Goal: Answer question/provide support

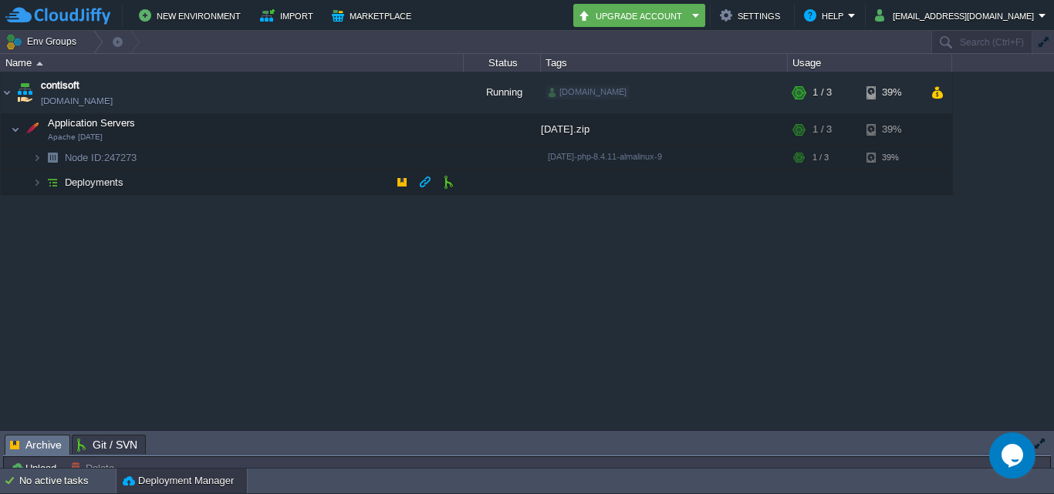
click at [330, 186] on td "Deployments" at bounding box center [232, 182] width 463 height 25
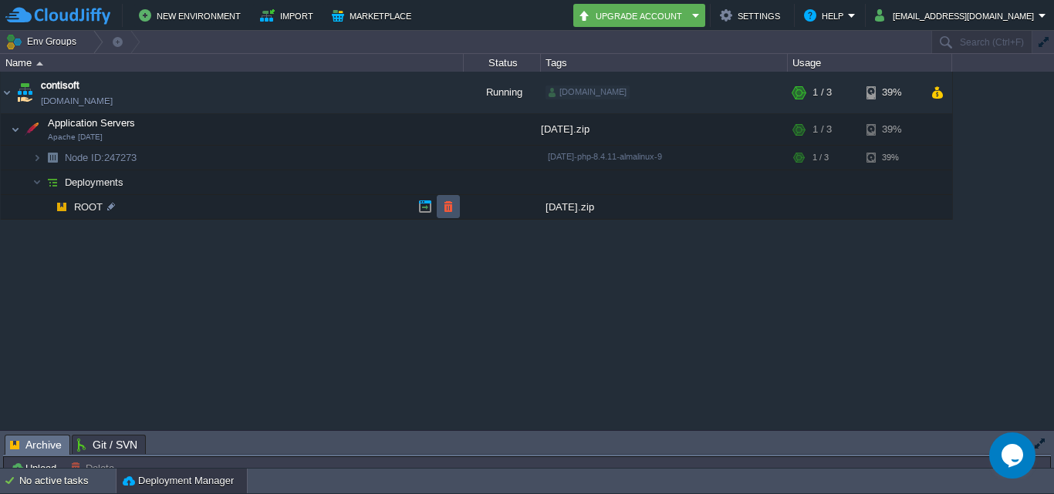
click at [443, 209] on button "button" at bounding box center [448, 207] width 14 height 14
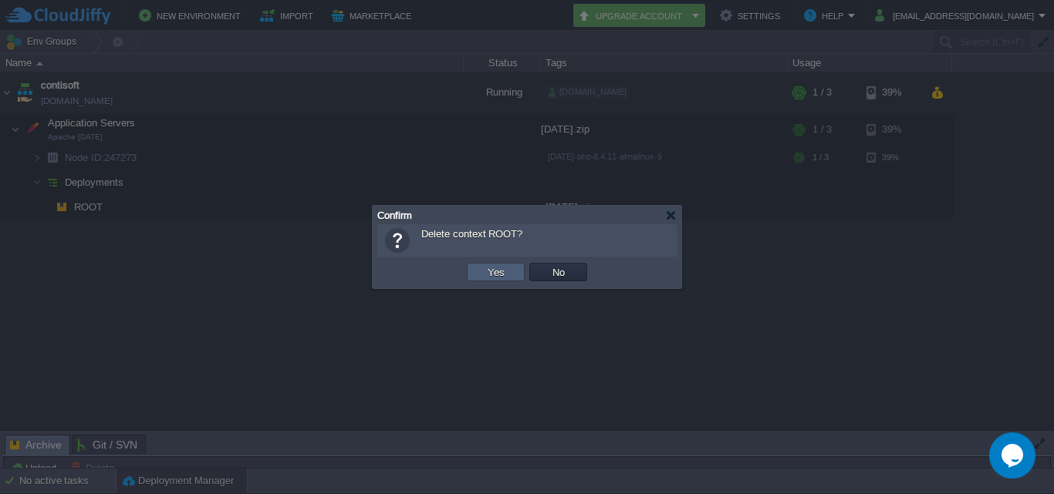
click at [484, 272] on button "Yes" at bounding box center [496, 272] width 26 height 14
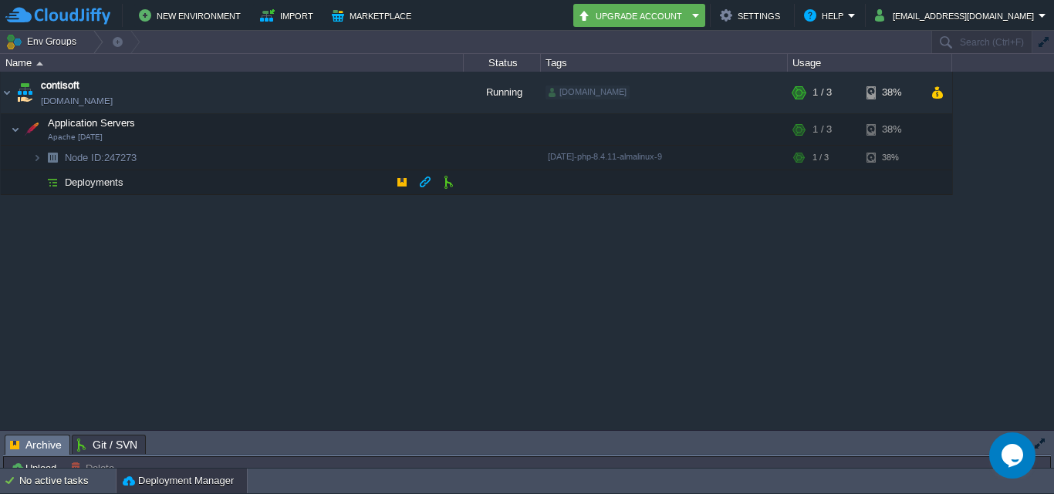
click at [325, 187] on td "Deployments" at bounding box center [232, 182] width 463 height 25
click at [395, 187] on button "button" at bounding box center [402, 182] width 14 height 14
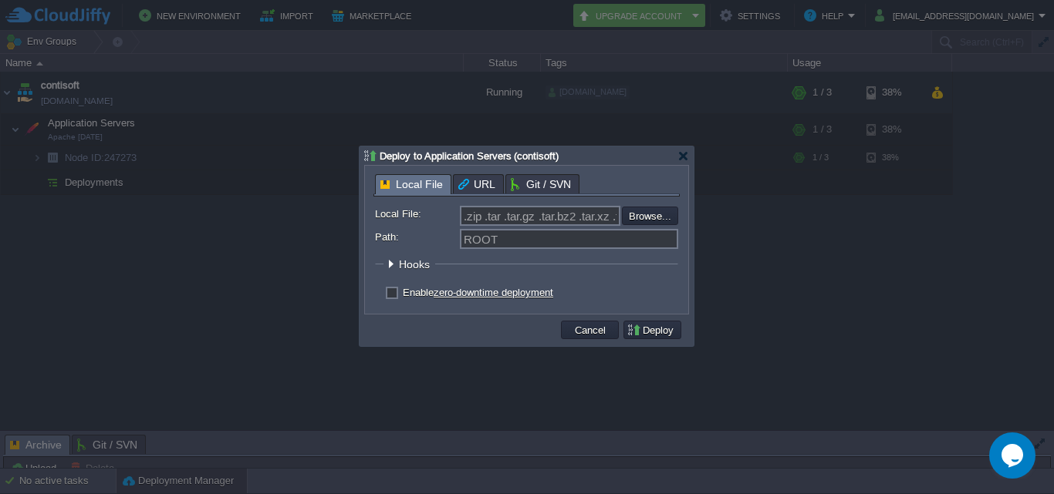
click at [238, 277] on div at bounding box center [527, 247] width 1054 height 494
click at [594, 326] on button "Cancel" at bounding box center [590, 330] width 40 height 14
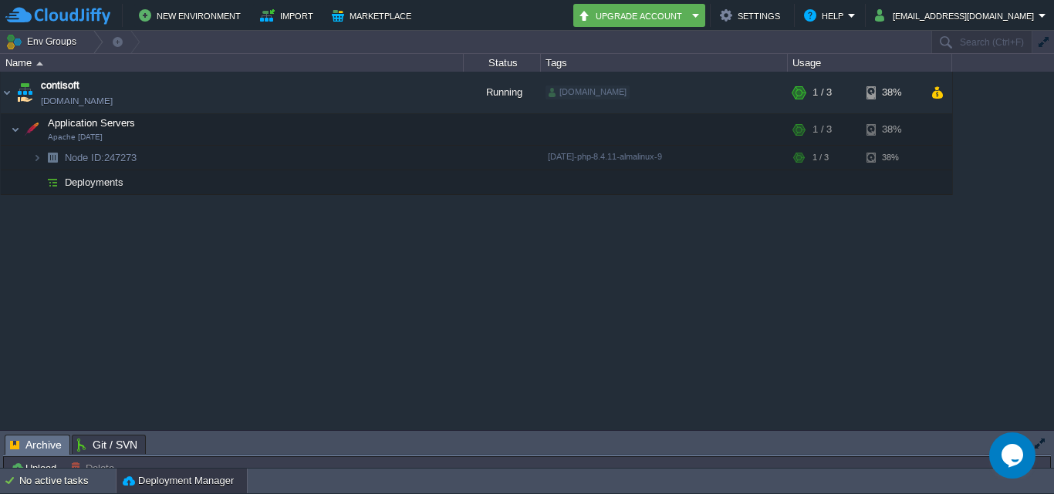
click at [920, 343] on div "contisoft [DOMAIN_NAME] Running [DOMAIN_NAME] + Add to Env Group RAM 12% CPU 0%…" at bounding box center [527, 251] width 1054 height 358
click at [329, 93] on button "button" at bounding box center [333, 93] width 14 height 14
click at [395, 187] on button "button" at bounding box center [402, 182] width 14 height 14
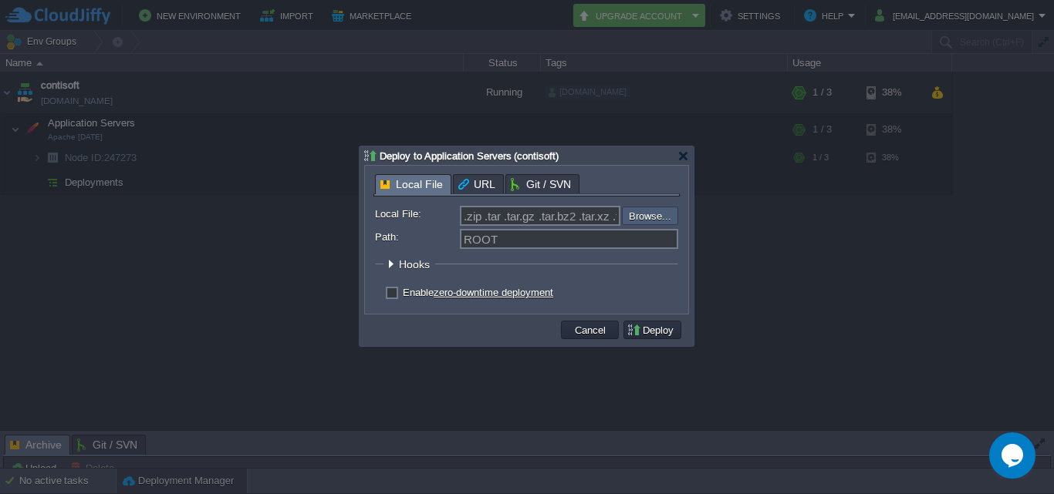
click at [633, 214] on input "file" at bounding box center [580, 216] width 195 height 19
type input "C:\fakepath\[DATE].zip"
type input "[DATE].zip"
click at [650, 332] on button "Deploy" at bounding box center [652, 330] width 52 height 14
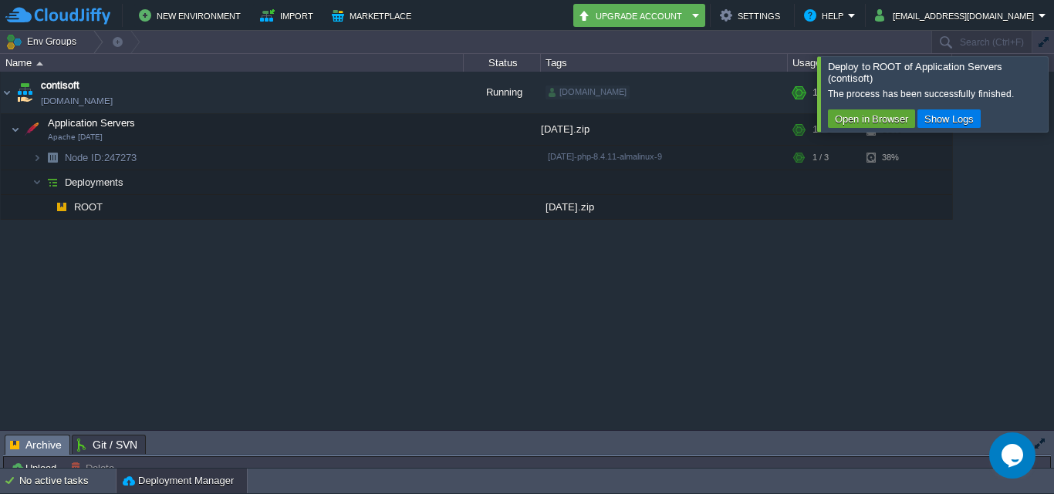
click at [1053, 89] on div at bounding box center [1072, 93] width 0 height 75
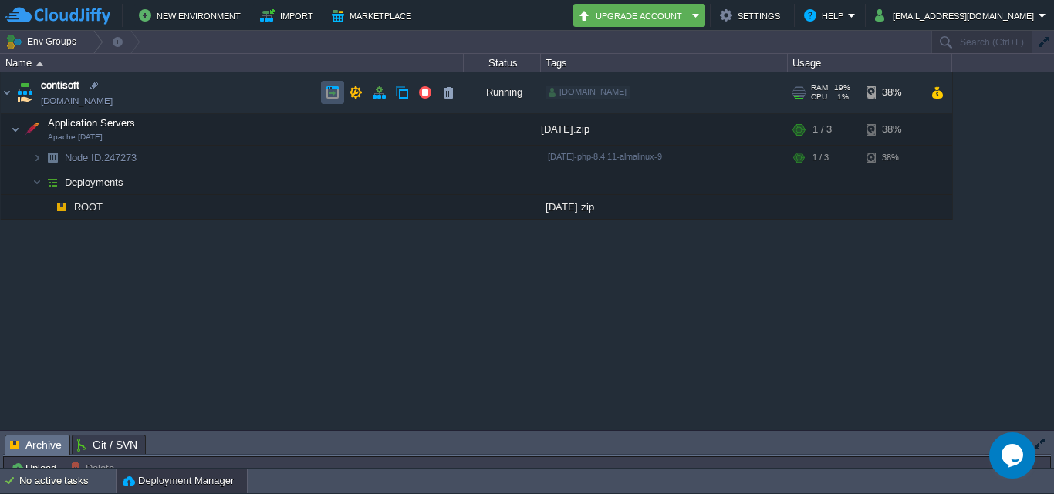
click at [331, 88] on button "button" at bounding box center [333, 93] width 14 height 14
click at [324, 88] on td at bounding box center [332, 92] width 23 height 23
click at [1023, 454] on icon "Opens Chat This icon Opens the chat window." at bounding box center [1012, 456] width 25 height 25
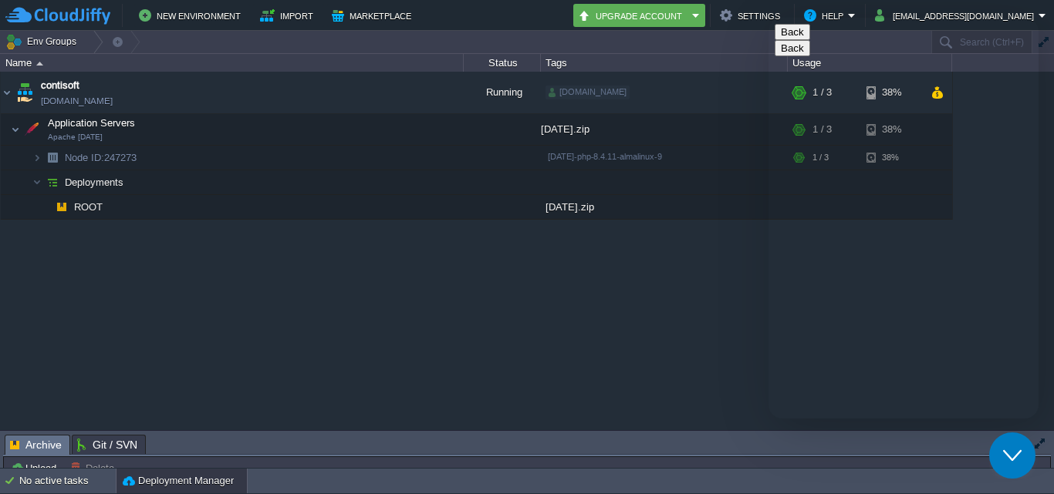
type input "[DOMAIN_NAME][EMAIL_ADDRESS][DOMAIN_NAME]"
type input "919284883767"
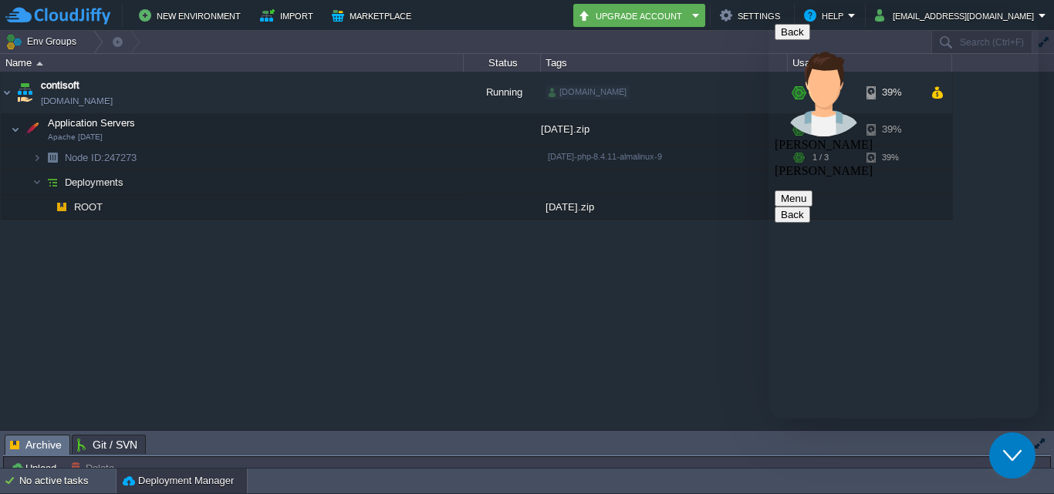
type textarea "hello [PERSON_NAME]"
paste textarea "Forbidden You don't have permission to access this resource. Additionally, a 40…"
type textarea "i will upload my code but getting this error Forbidden You don't have permissio…"
type textarea "node id - 247273"
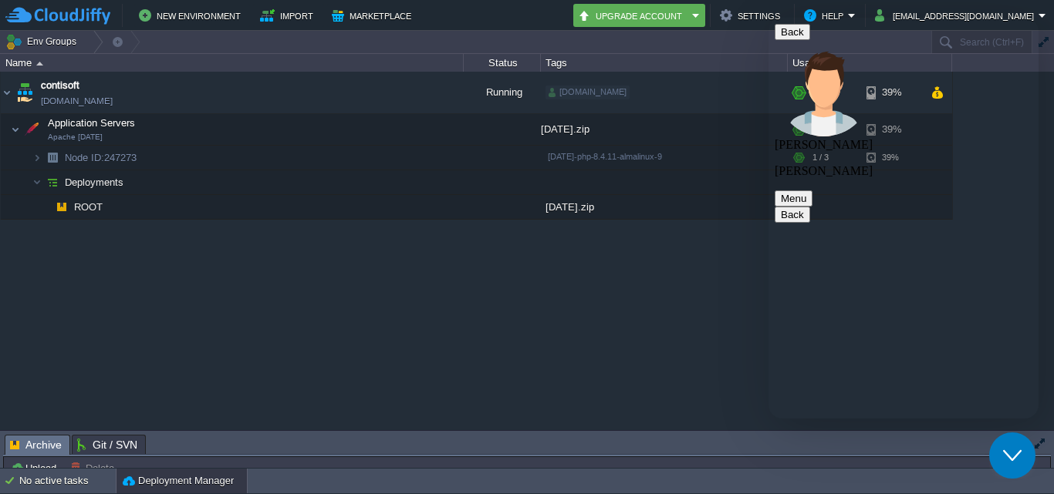
scroll to position [377, 0]
type textarea "ok"
click at [325, 140] on td at bounding box center [324, 129] width 23 height 23
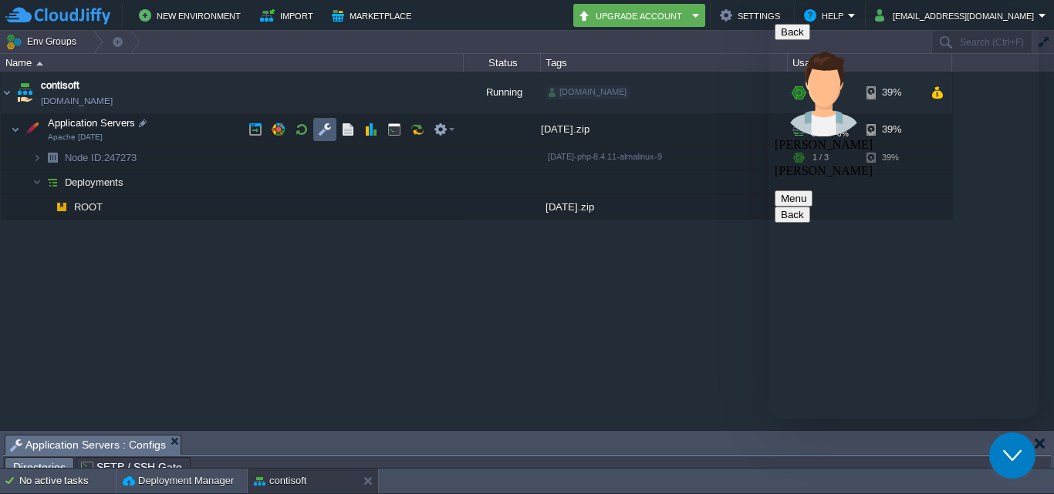
scroll to position [28, 0]
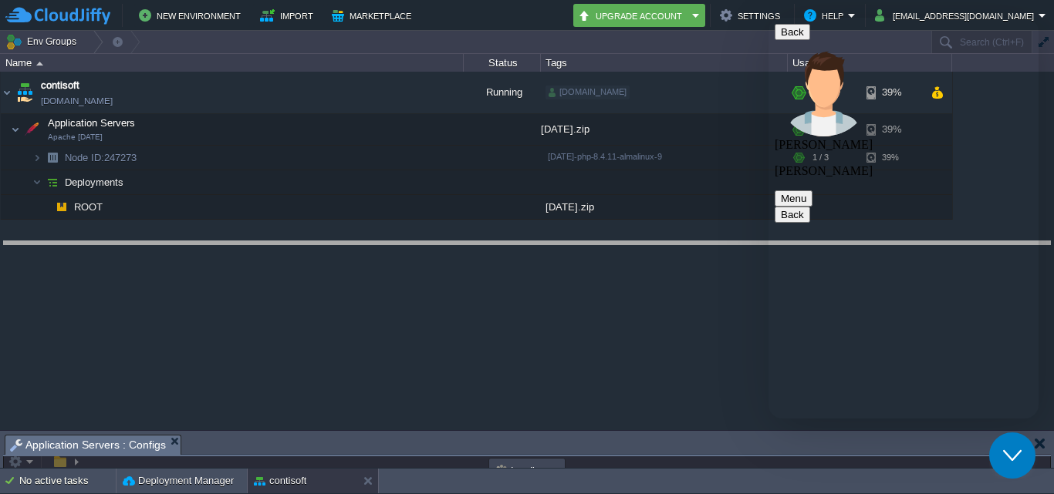
drag, startPoint x: 492, startPoint y: 445, endPoint x: 504, endPoint y: 239, distance: 206.3
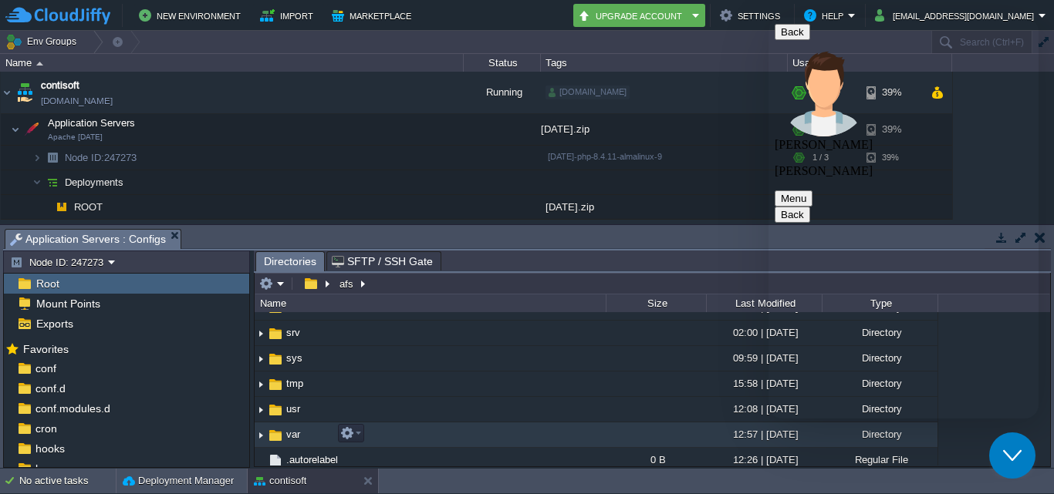
scroll to position [386, 0]
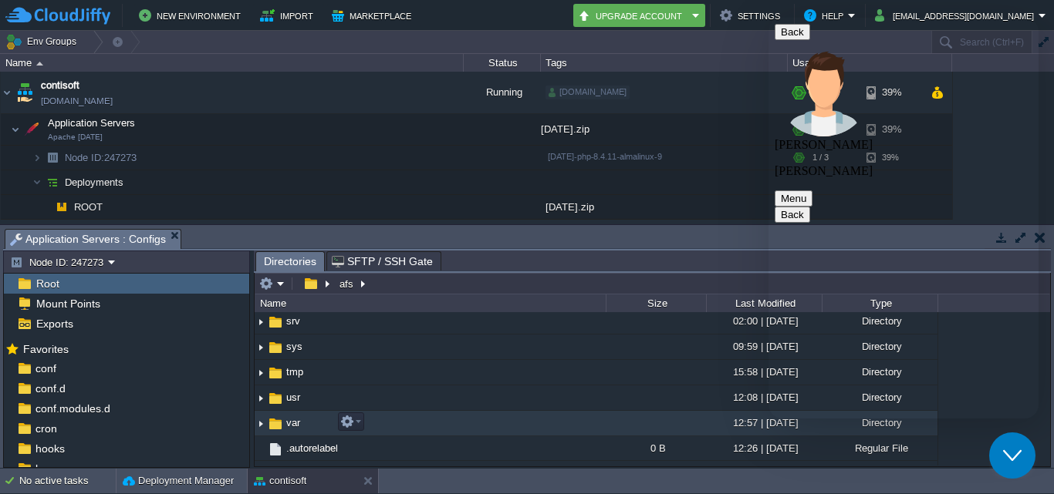
click at [434, 424] on td "var" at bounding box center [430, 423] width 351 height 25
click at [434, 422] on td "www" at bounding box center [430, 422] width 351 height 25
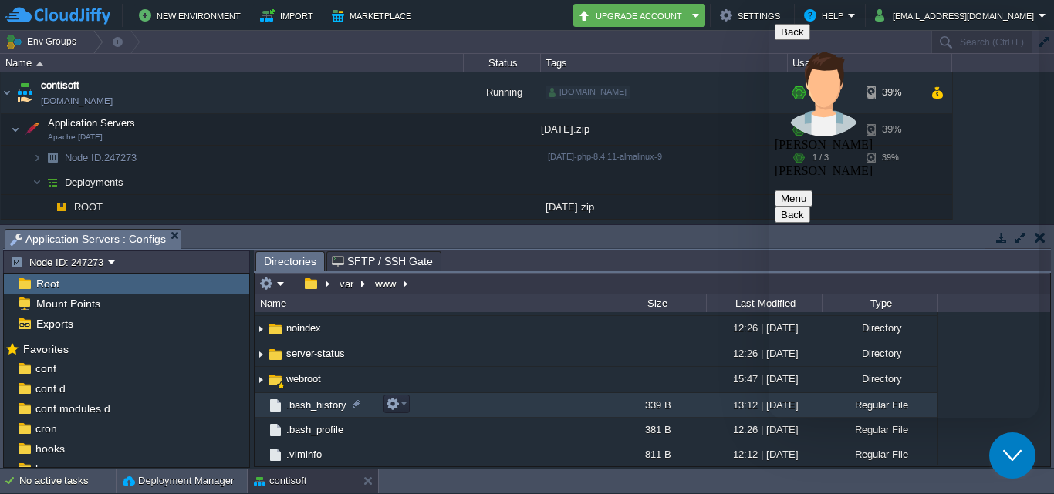
scroll to position [149, 0]
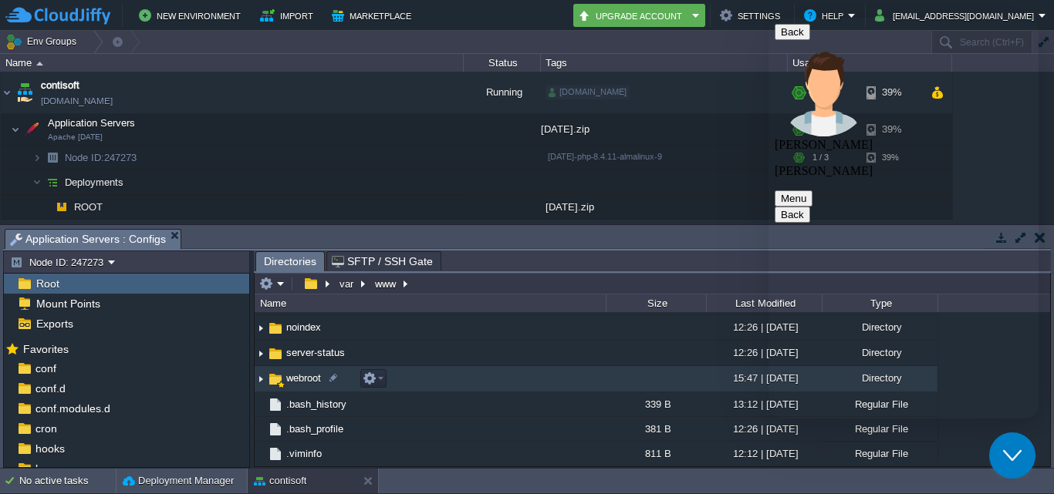
click at [489, 384] on td "webroot" at bounding box center [430, 378] width 351 height 25
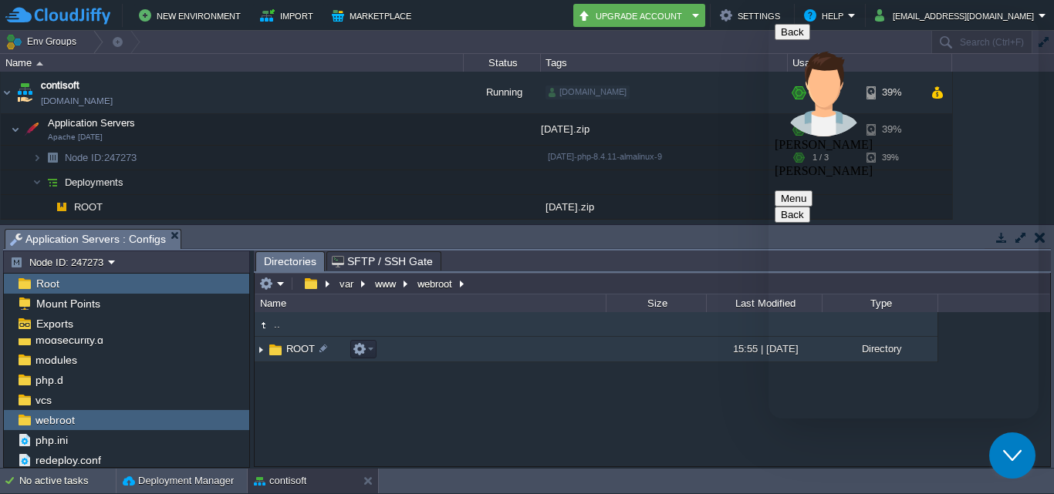
click at [494, 351] on td "ROOT" at bounding box center [430, 349] width 351 height 25
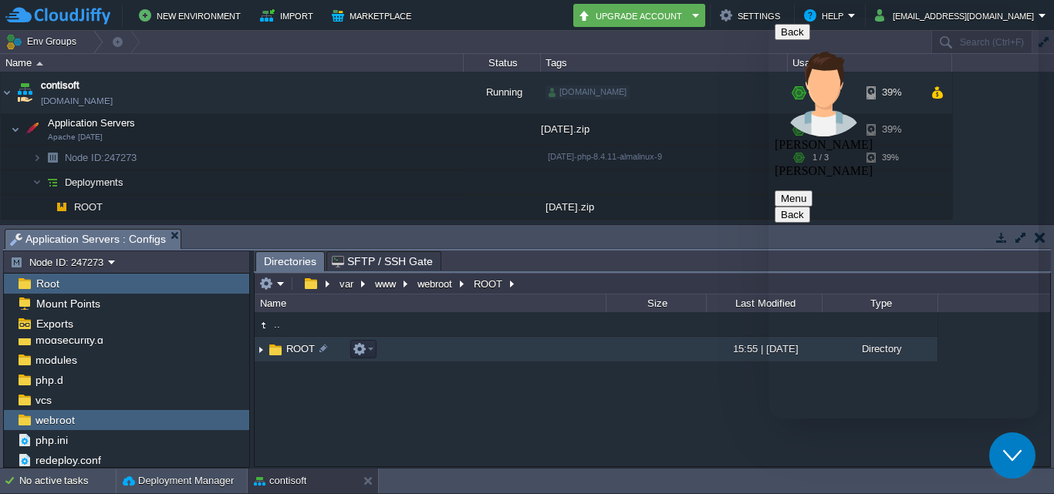
click at [494, 351] on td "ROOT" at bounding box center [430, 349] width 351 height 25
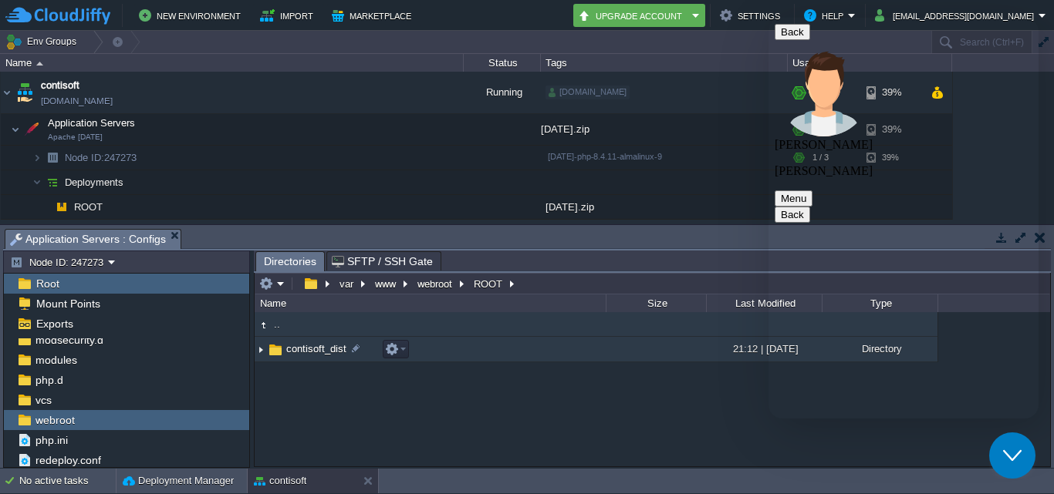
click at [494, 351] on td "contisoft_dist" at bounding box center [430, 349] width 351 height 25
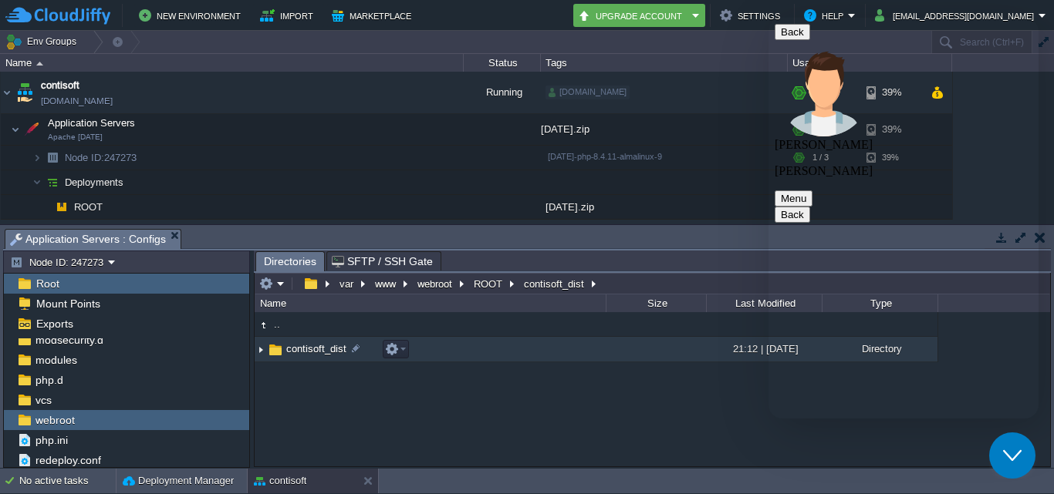
click at [494, 351] on td "contisoft_dist" at bounding box center [430, 349] width 351 height 25
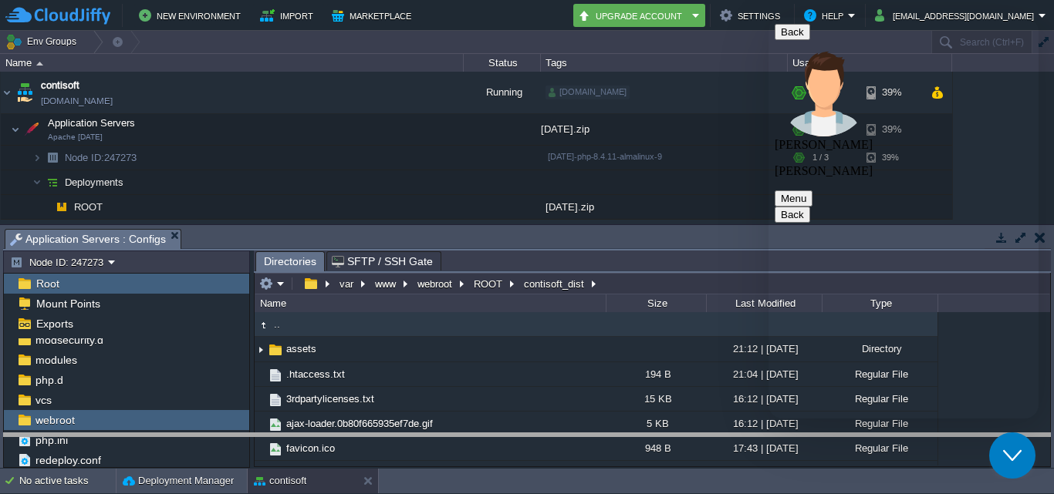
drag, startPoint x: 405, startPoint y: 230, endPoint x: 410, endPoint y: 434, distance: 204.5
click at [410, 434] on body "New Environment Import Marketplace Bonus ₹0.00 Upgrade Account Settings Help [E…" at bounding box center [527, 247] width 1054 height 494
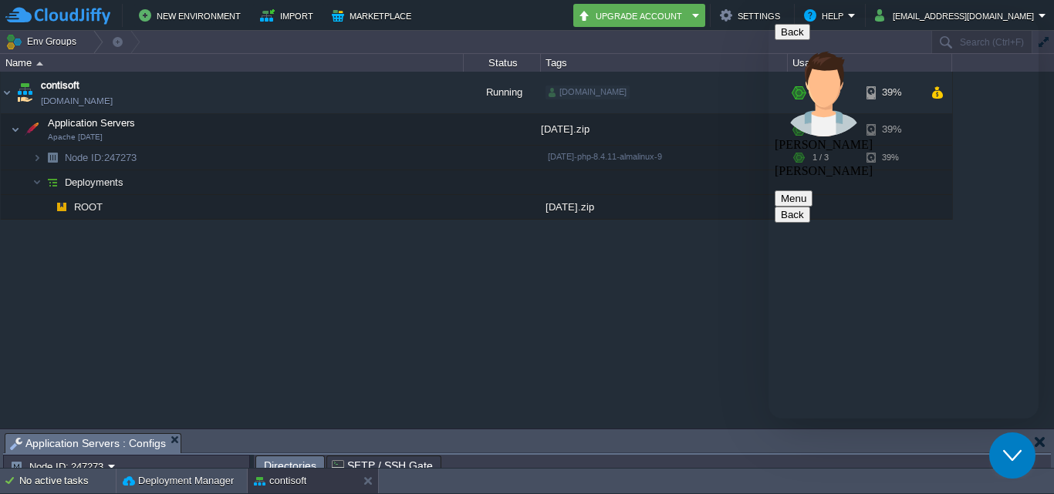
type textarea "hello"
type textarea "you can see issue"
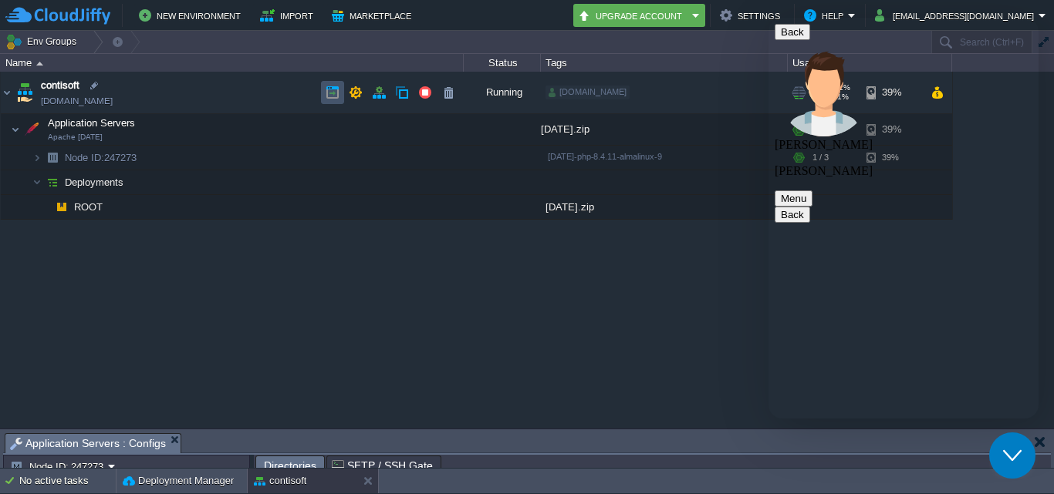
click at [326, 93] on button "button" at bounding box center [333, 93] width 14 height 14
type textarea "hello [PERSON_NAME]"
type textarea "please give m,e solution"
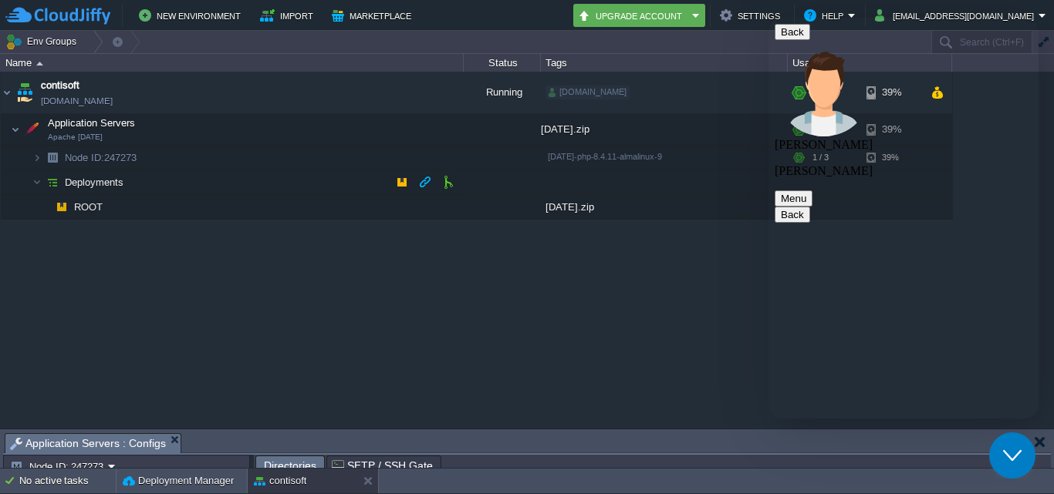
scroll to position [585, 0]
type textarea "h"
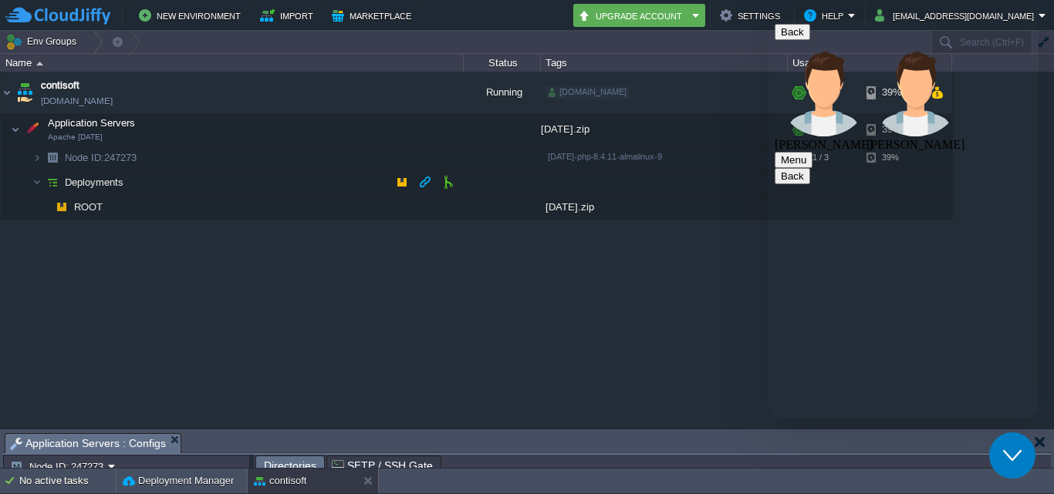
scroll to position [1124, 0]
type textarea "ok"
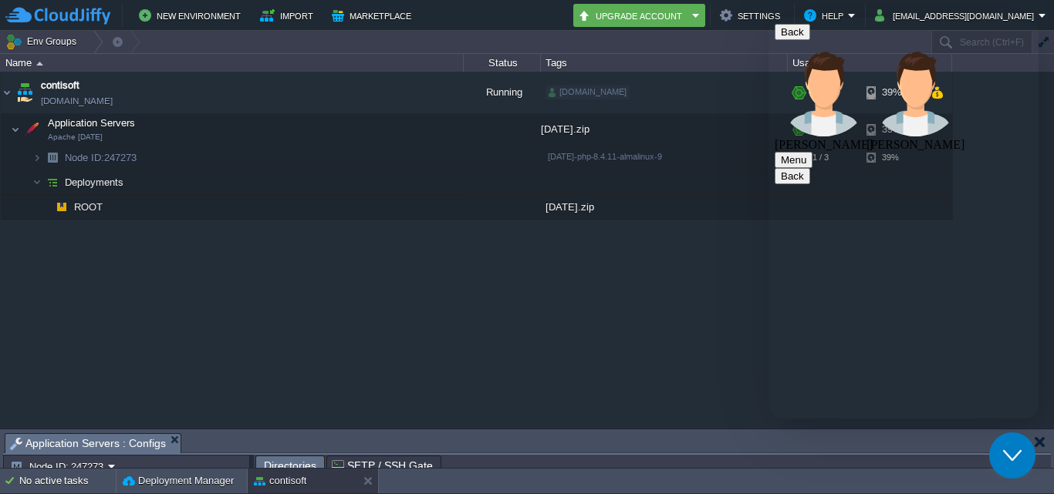
type textarea "a"
type textarea "i"
type textarea "all permission correct"
click at [339, 86] on td at bounding box center [332, 92] width 23 height 23
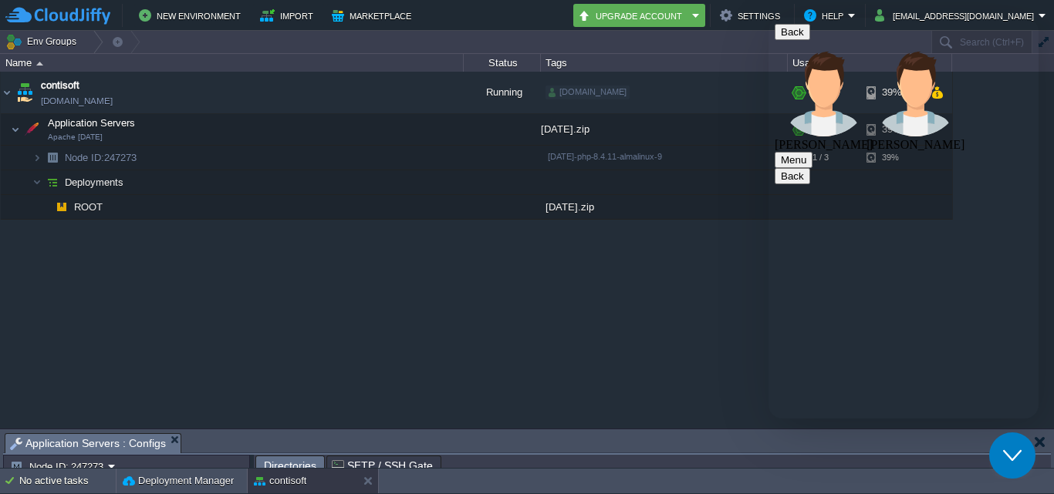
paste textarea "Forbidden You don't have permission to access this resource. Additionally, a 40…"
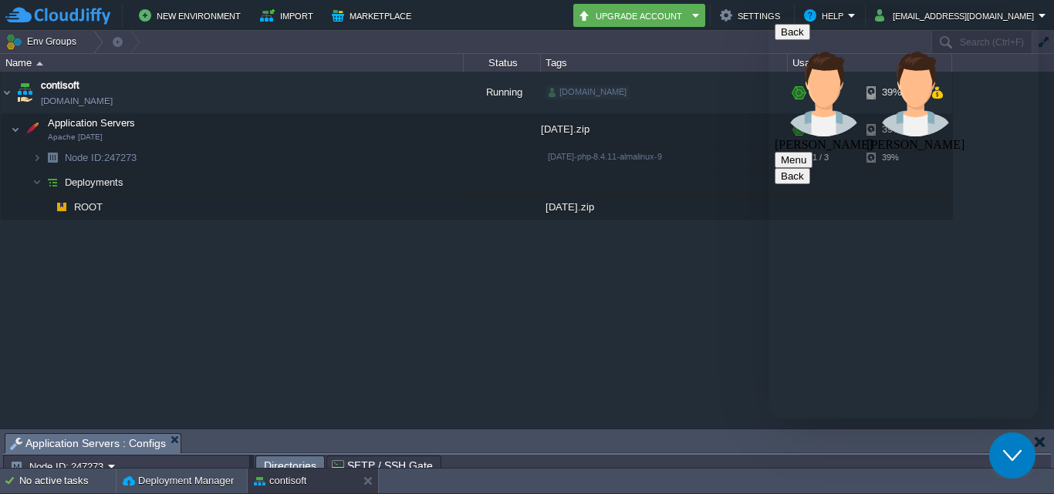
type textarea "please check error Forbidden You don't have permission to access this resource.…"
click at [812, 152] on button "Menu" at bounding box center [793, 160] width 38 height 16
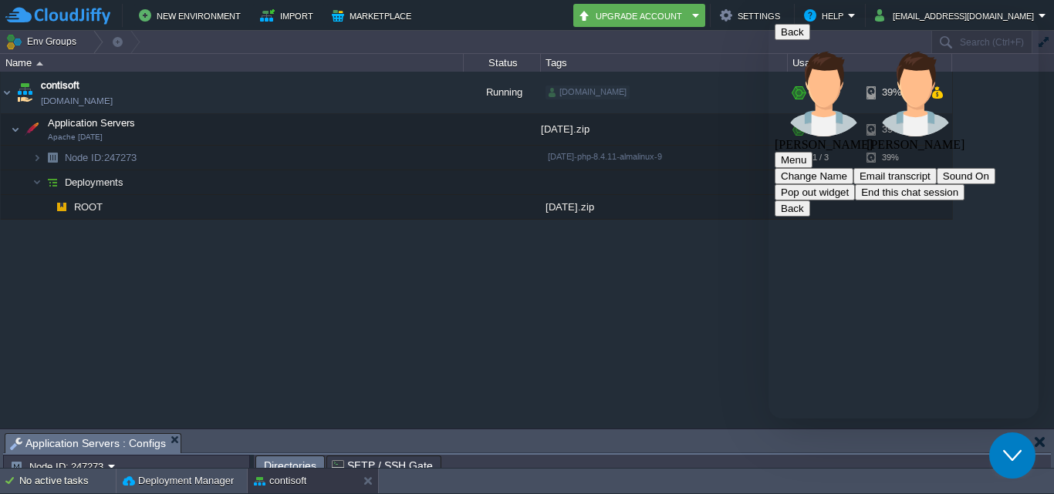
scroll to position [1493, 0]
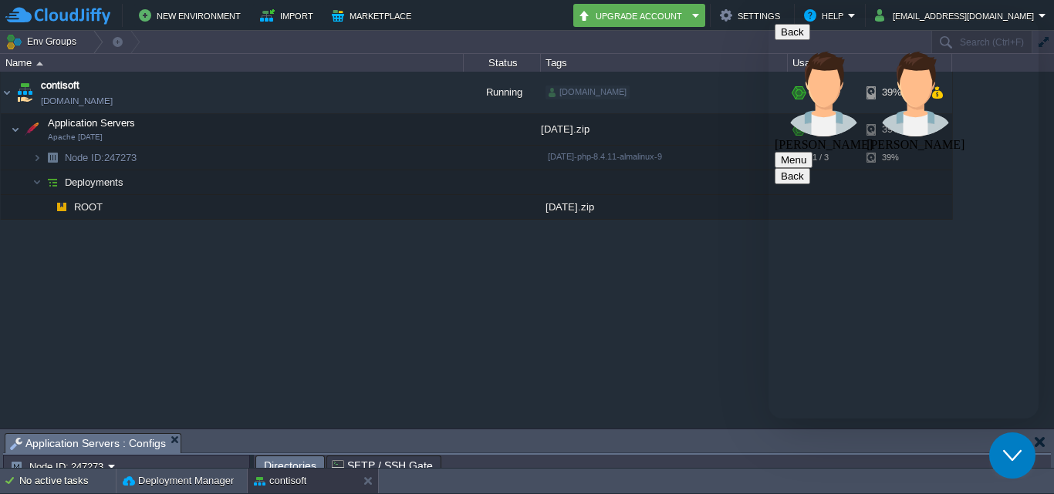
scroll to position [1449, 0]
click at [328, 97] on button "button" at bounding box center [333, 93] width 14 height 14
type textarea "ok"
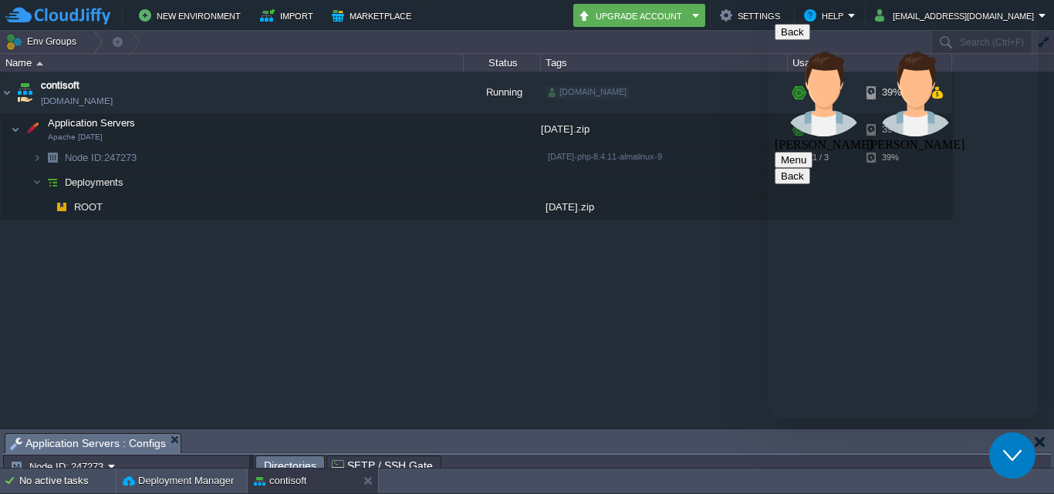
scroll to position [1941, 0]
type textarea "yes but connect with me"
click at [560, 335] on div "contisoft [DOMAIN_NAME] Running [DOMAIN_NAME] + Add to Env Group RAM 13% CPU 0%…" at bounding box center [527, 250] width 1054 height 356
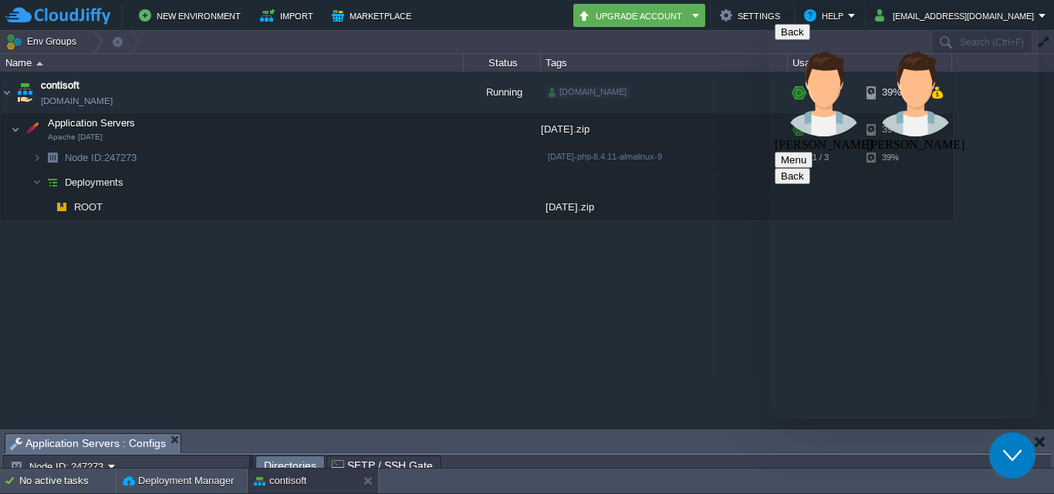
scroll to position [2194, 0]
type textarea "i will deploye new codeok"
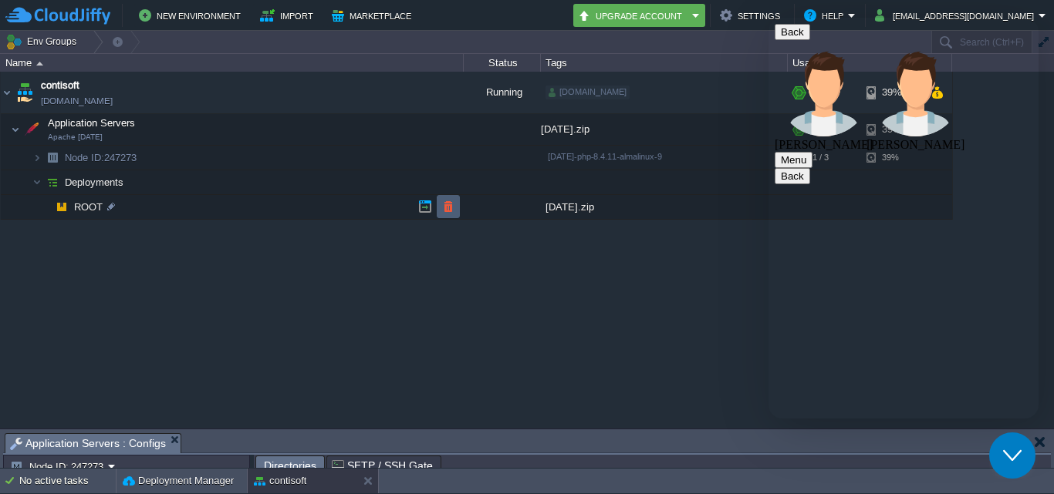
click at [450, 211] on button "button" at bounding box center [448, 207] width 14 height 14
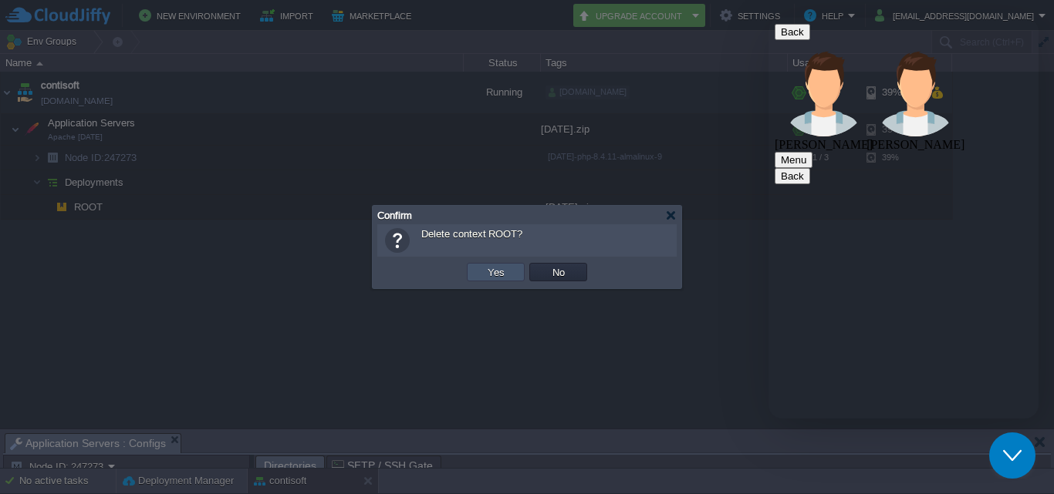
click at [488, 276] on button "Yes" at bounding box center [496, 272] width 26 height 14
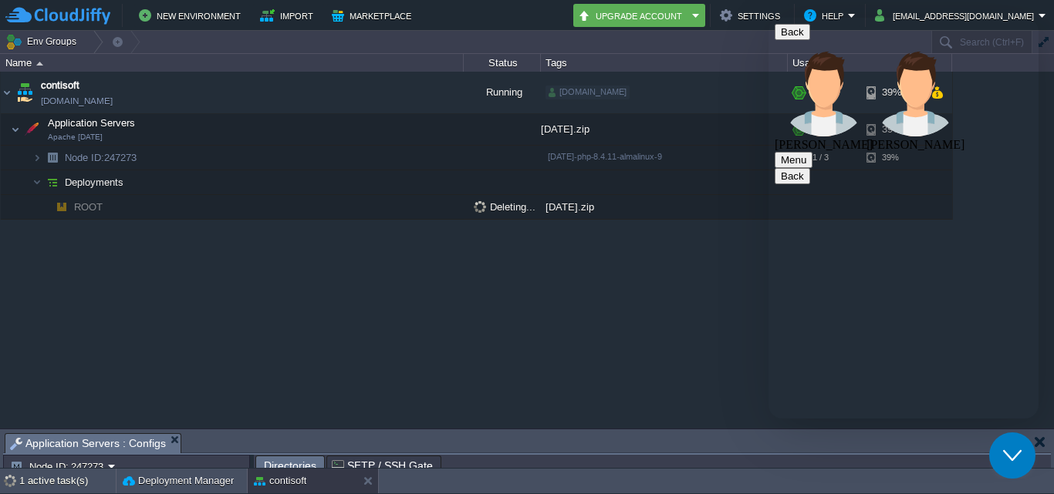
scroll to position [2291, 0]
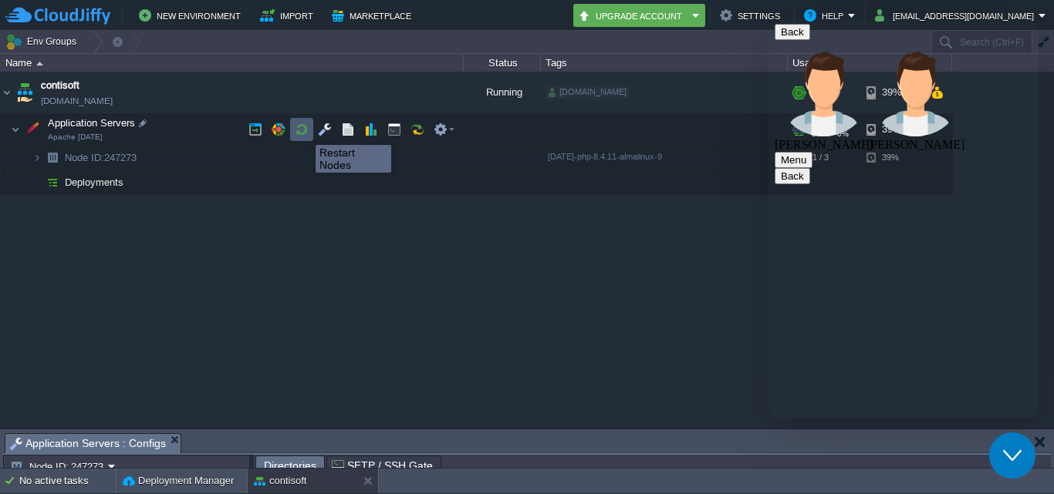
click at [301, 131] on button "button" at bounding box center [302, 130] width 14 height 14
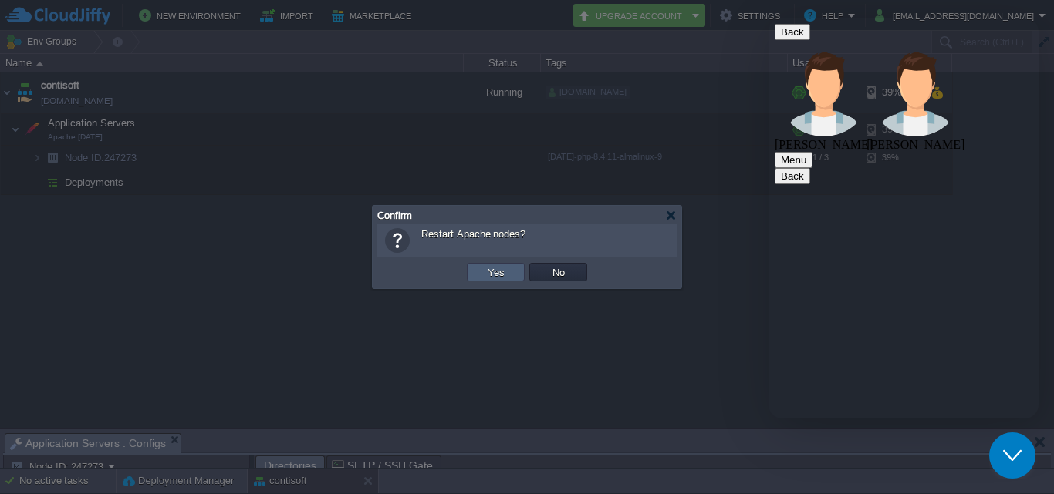
click at [493, 274] on button "Yes" at bounding box center [496, 272] width 26 height 14
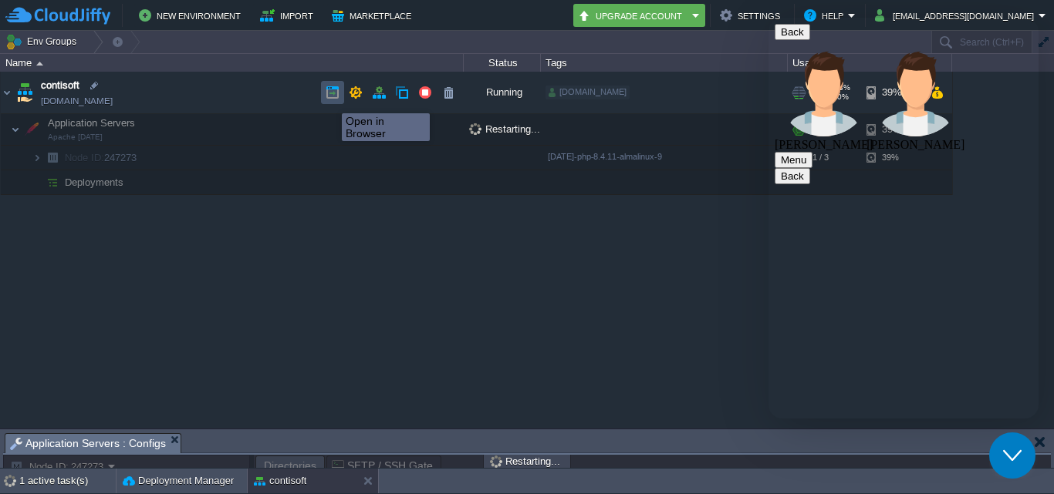
click at [330, 100] on button "button" at bounding box center [333, 93] width 14 height 14
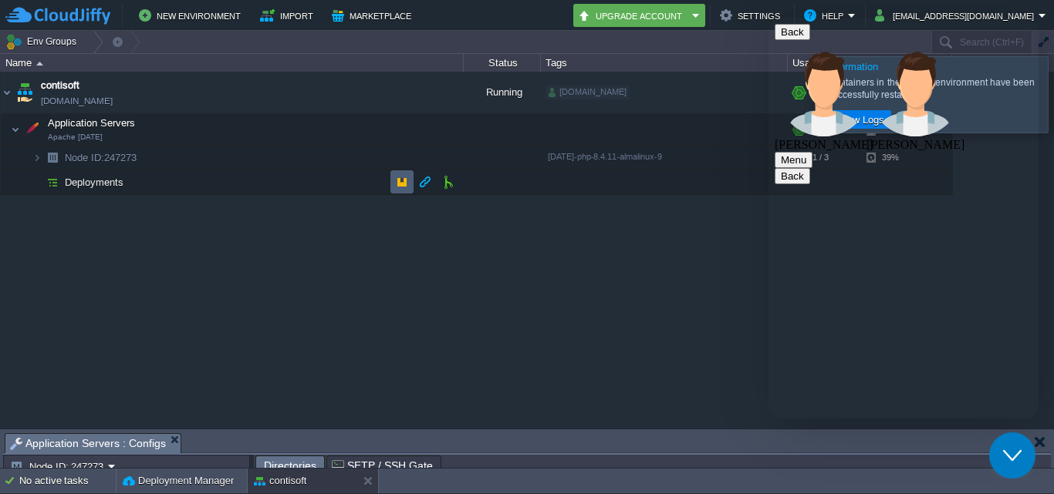
click at [393, 187] on td at bounding box center [401, 181] width 23 height 23
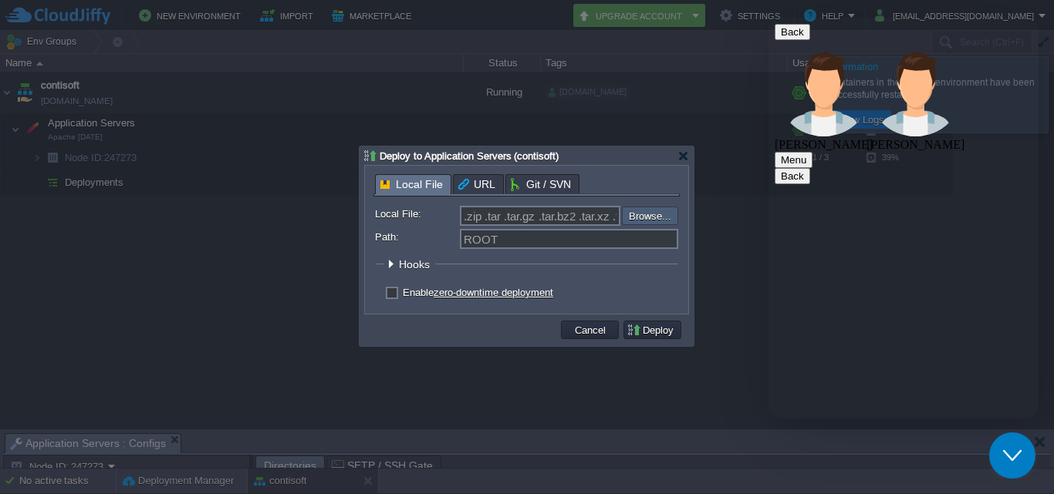
click at [646, 218] on input "file" at bounding box center [580, 216] width 195 height 19
type input "C:\fakepath\[DATE]_contisoft.zip"
type input "[DATE]_contisoft.zip"
click at [643, 333] on button "Deploy" at bounding box center [652, 330] width 52 height 14
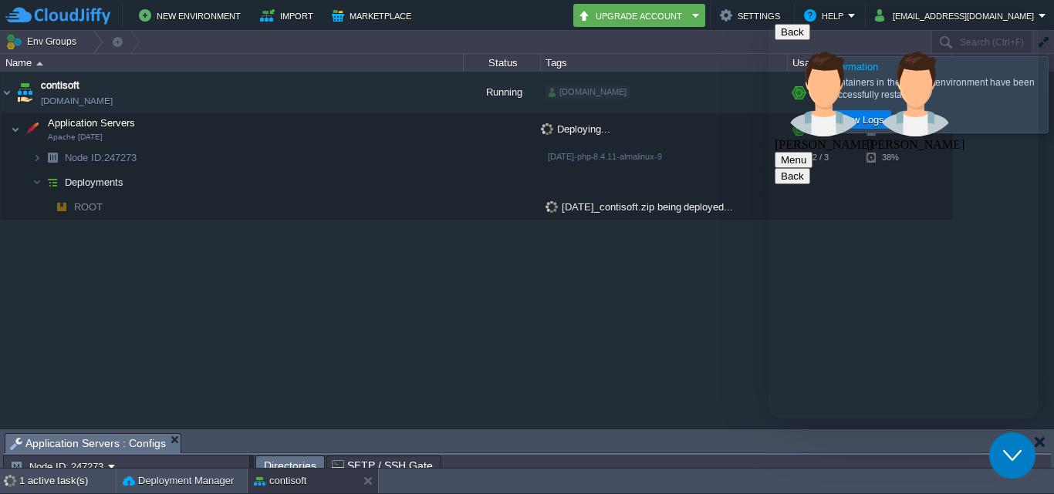
click at [1044, 435] on button "button" at bounding box center [1039, 442] width 11 height 14
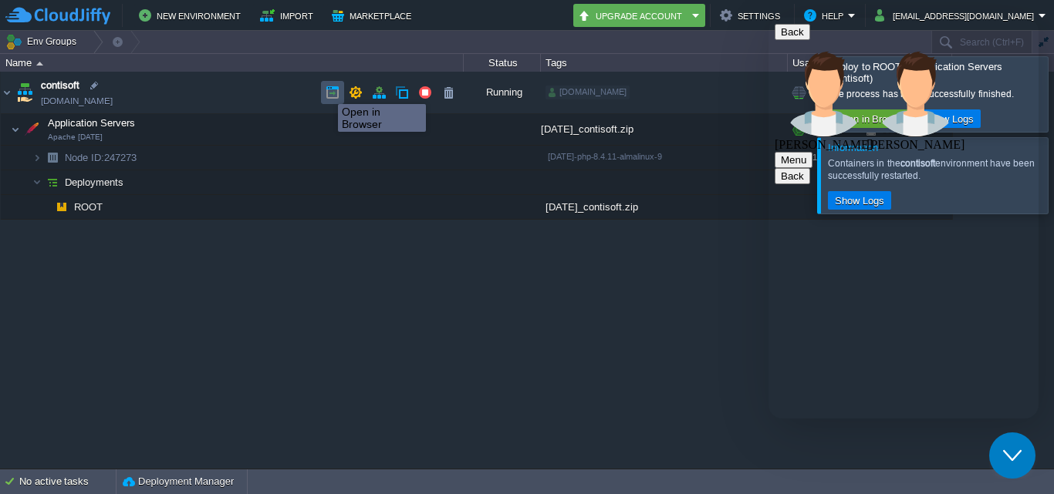
click at [327, 91] on button "button" at bounding box center [333, 93] width 14 height 14
type textarea "n"
type textarea "yes code run correctly"
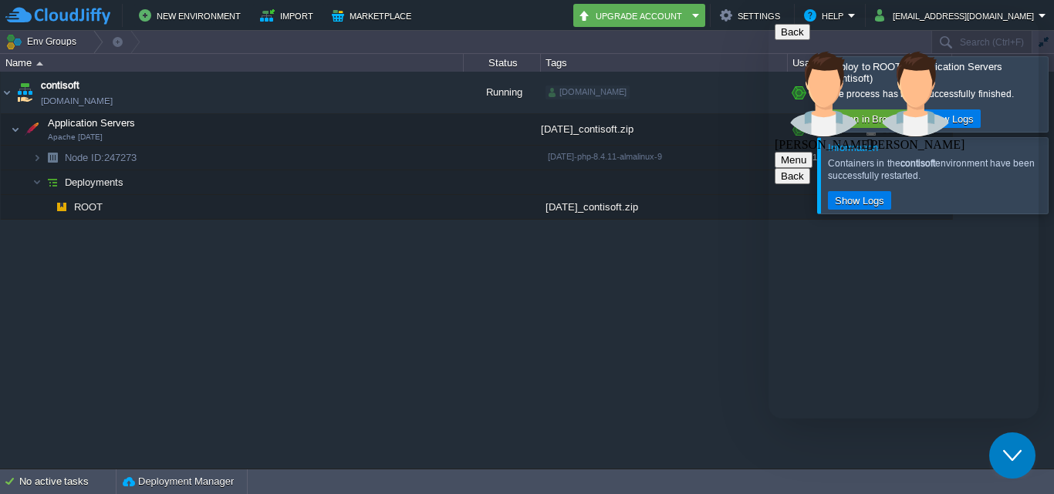
scroll to position [2343, 0]
type textarea "but this refresh peoblem not solve"
paste textarea "Not Found The requested URL was not found on this server."
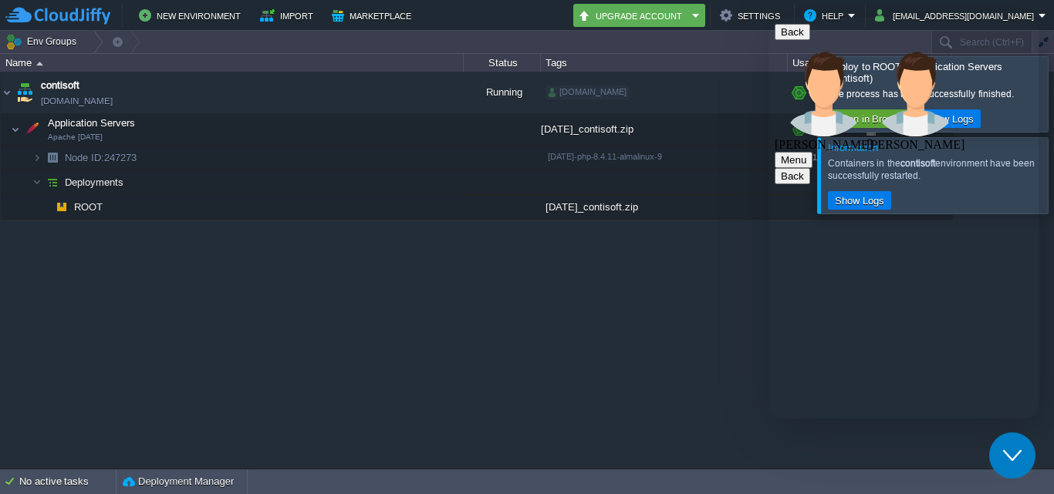
type textarea "Not Found The requested URL was not found on this server."
click at [333, 95] on button "button" at bounding box center [333, 93] width 14 height 14
type textarea "hello [PERSON_NAME]"
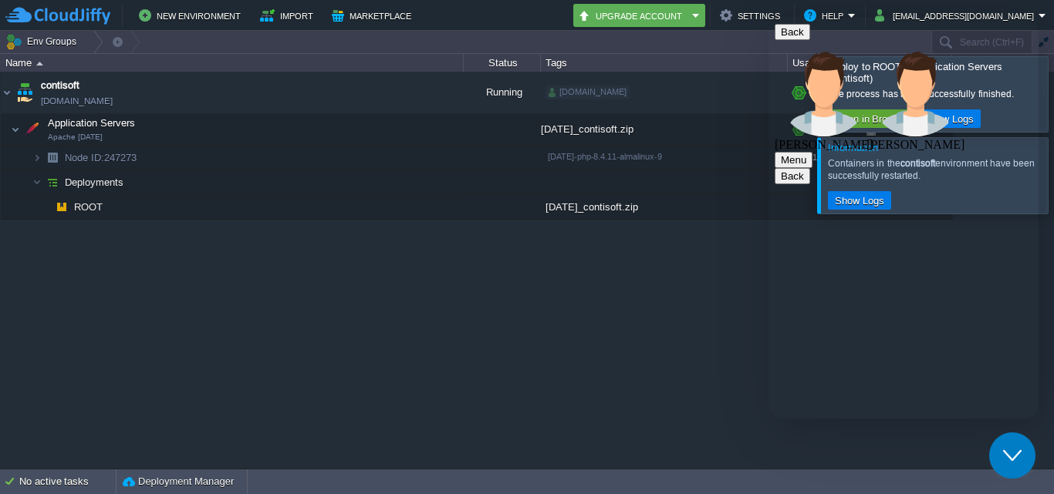
scroll to position [2564, 0]
type textarea "ok"
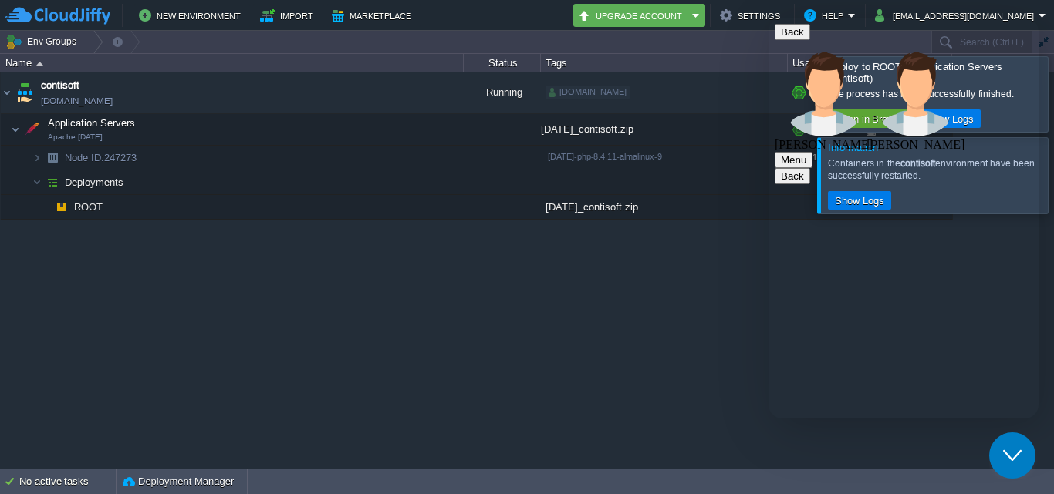
type textarea "ok"
click at [336, 91] on button "button" at bounding box center [333, 93] width 14 height 14
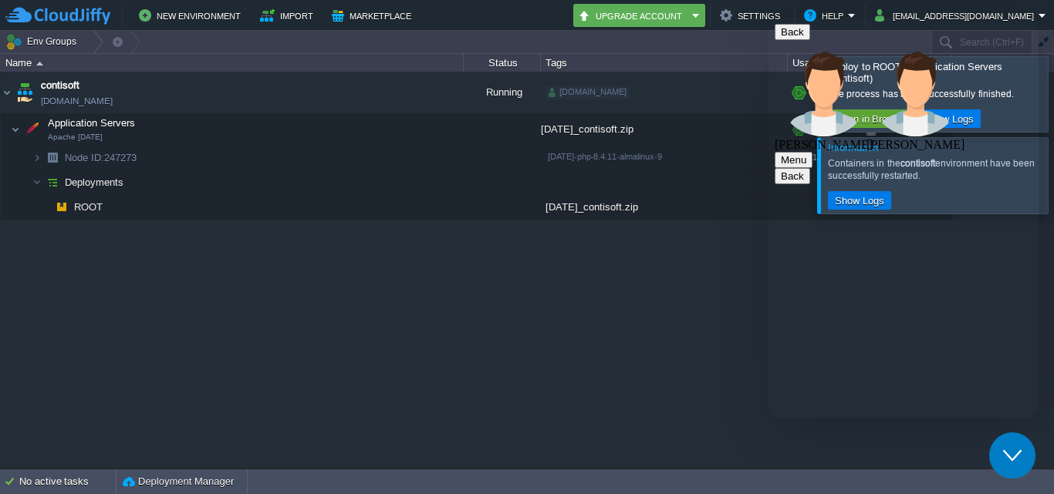
type textarea "not done sir"
click at [332, 86] on td at bounding box center [332, 92] width 23 height 23
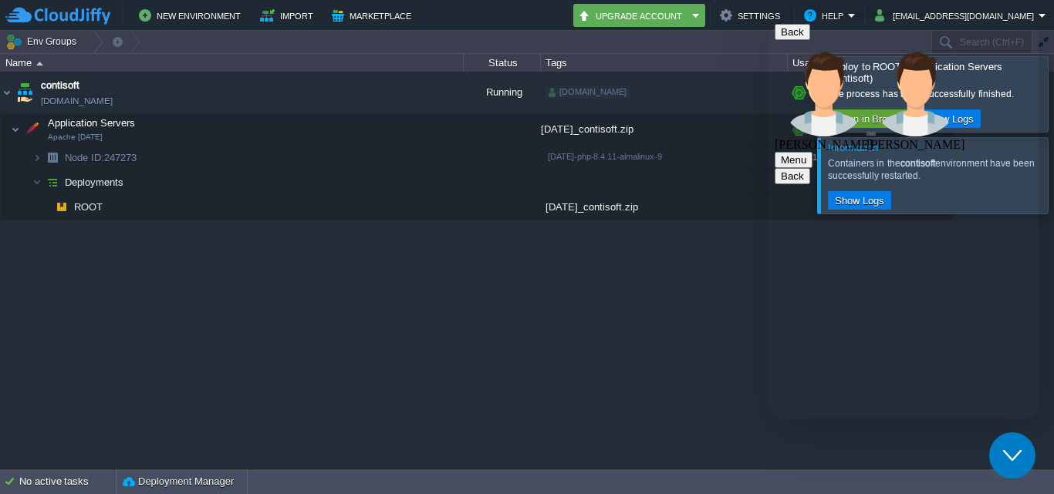
paste textarea "Not Found The requested URL was not found on this server."
type textarea "getting ths error Not Found The requested URL was not found on this server."
type textarea "ok"
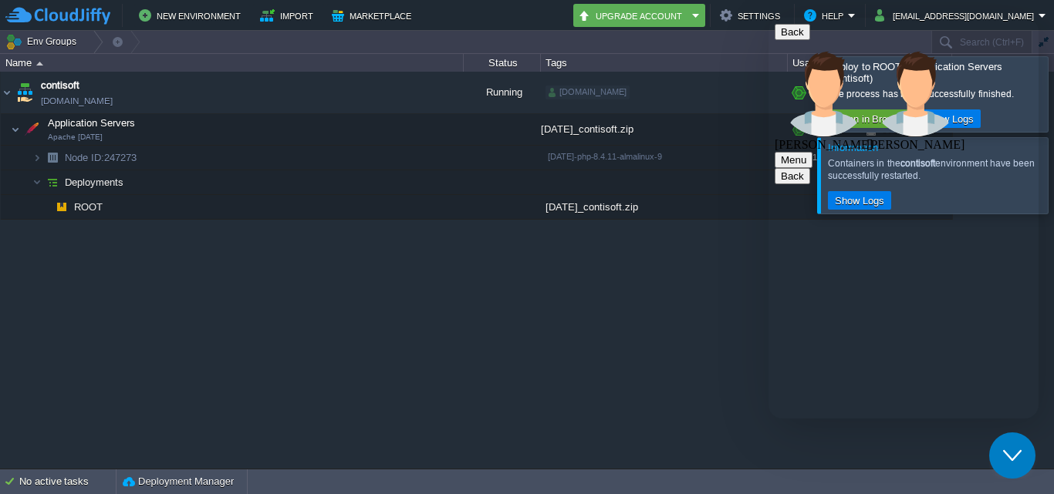
click at [603, 293] on div "contisoft [DOMAIN_NAME] Running [DOMAIN_NAME] + Add to Env Group RAM 13% CPU 0%…" at bounding box center [527, 270] width 1054 height 397
drag, startPoint x: 928, startPoint y: 302, endPoint x: 828, endPoint y: 285, distance: 101.7
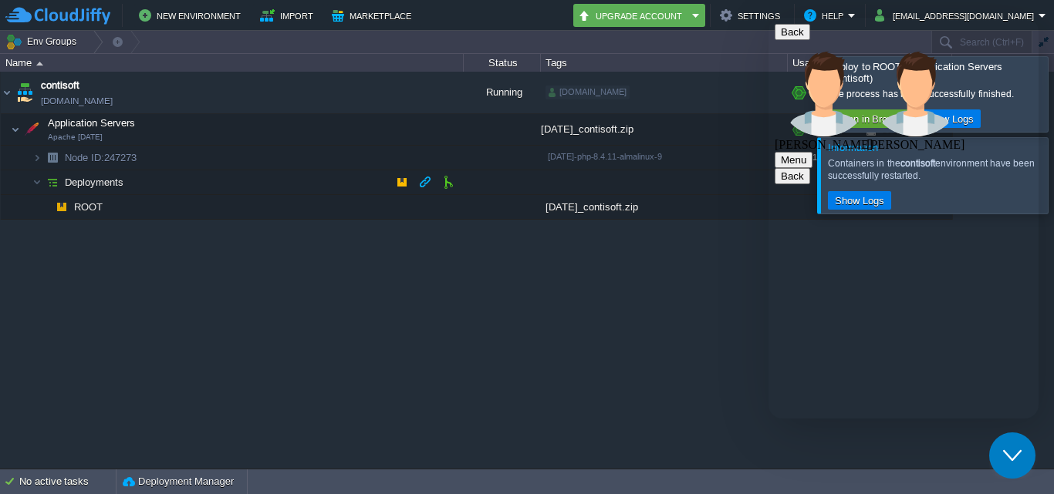
copy span "Did you restart the environment ?"
click at [309, 133] on td at bounding box center [301, 129] width 23 height 23
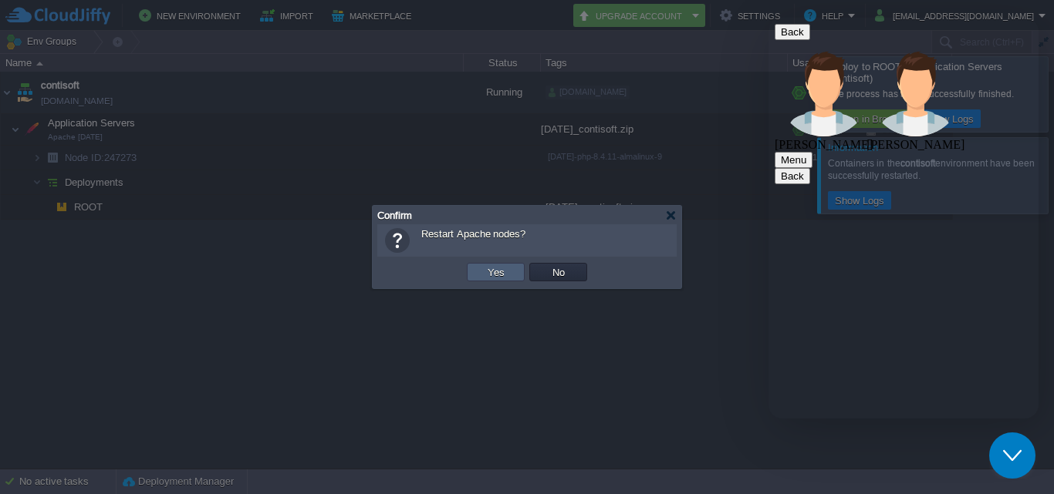
click at [486, 271] on button "Yes" at bounding box center [496, 272] width 26 height 14
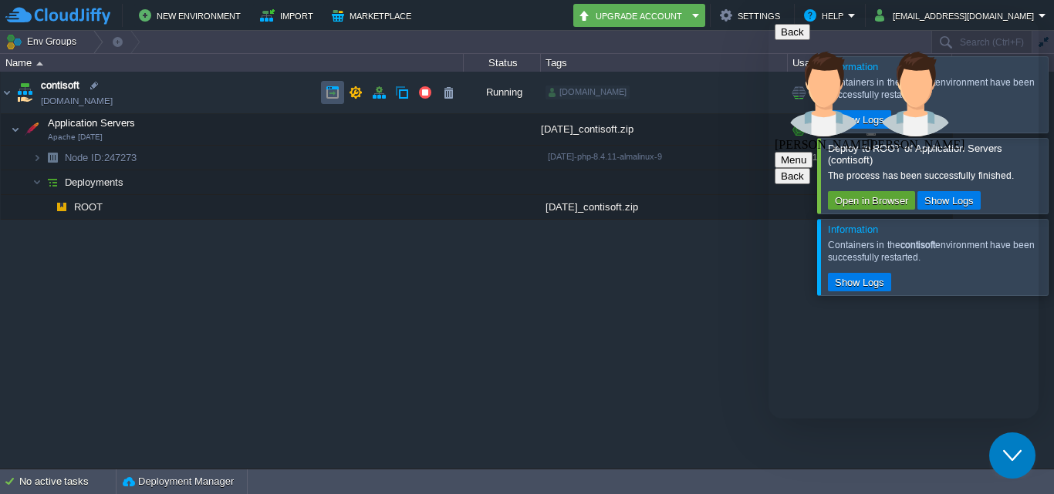
click at [330, 99] on button "button" at bounding box center [333, 93] width 14 height 14
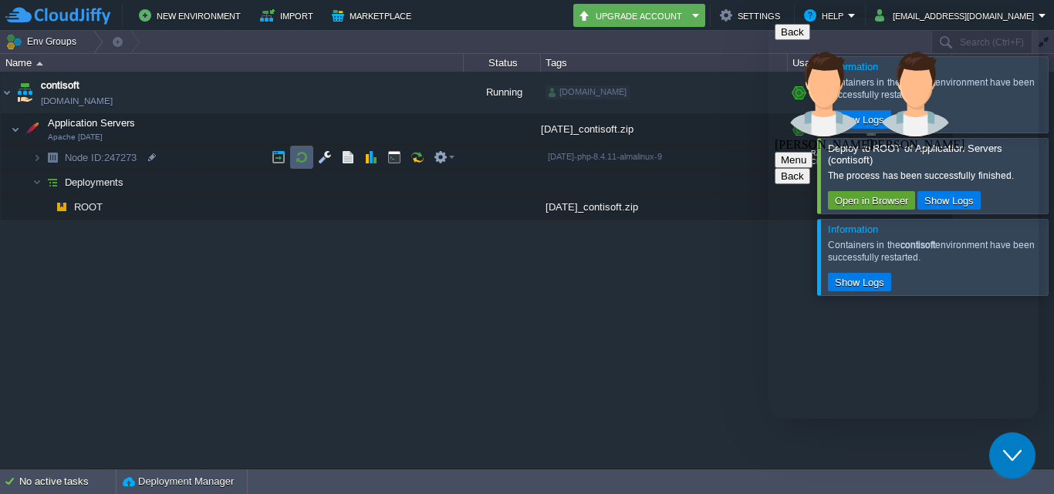
click at [309, 157] on td at bounding box center [301, 157] width 23 height 23
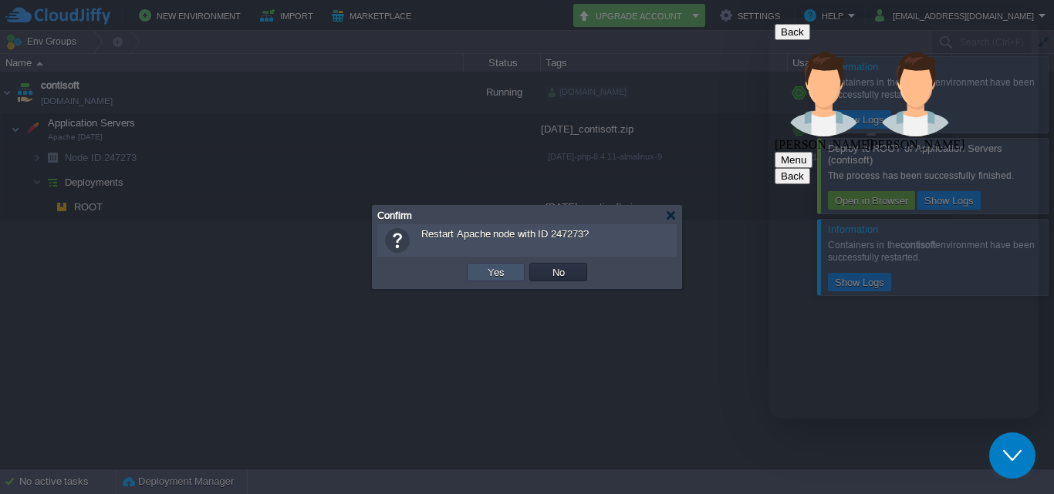
click at [499, 271] on button "Yes" at bounding box center [496, 272] width 26 height 14
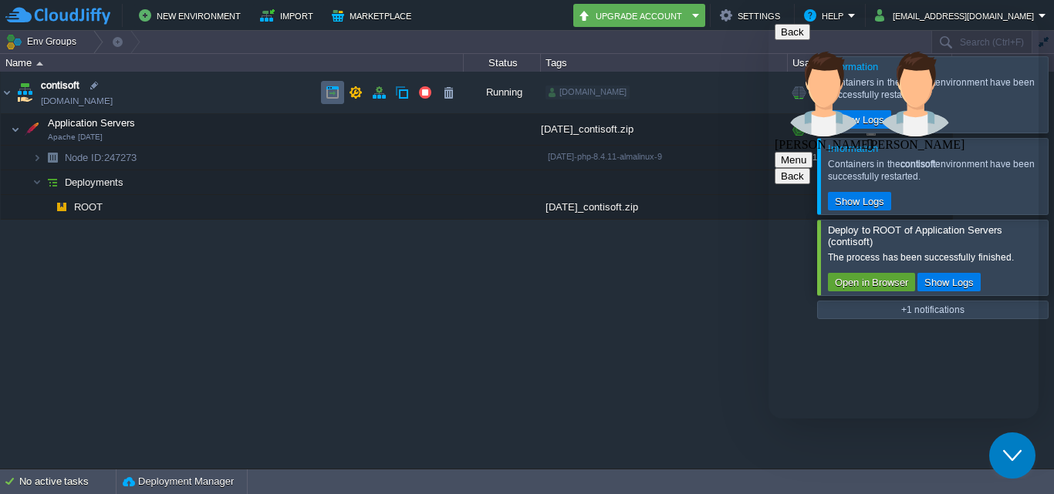
click at [324, 95] on td at bounding box center [332, 92] width 23 height 23
type textarea "yes i will restart environment"
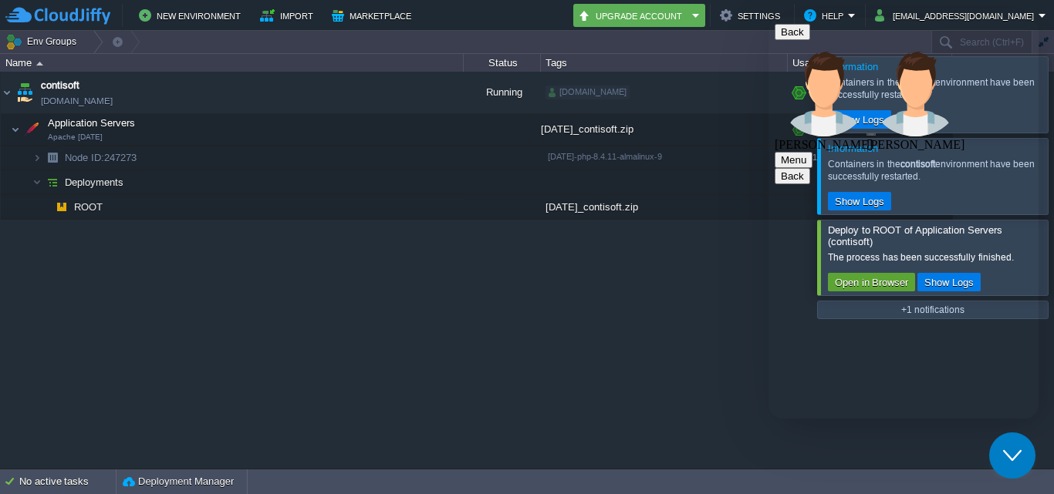
type textarea "application servers and node restart this"
type textarea "yes"
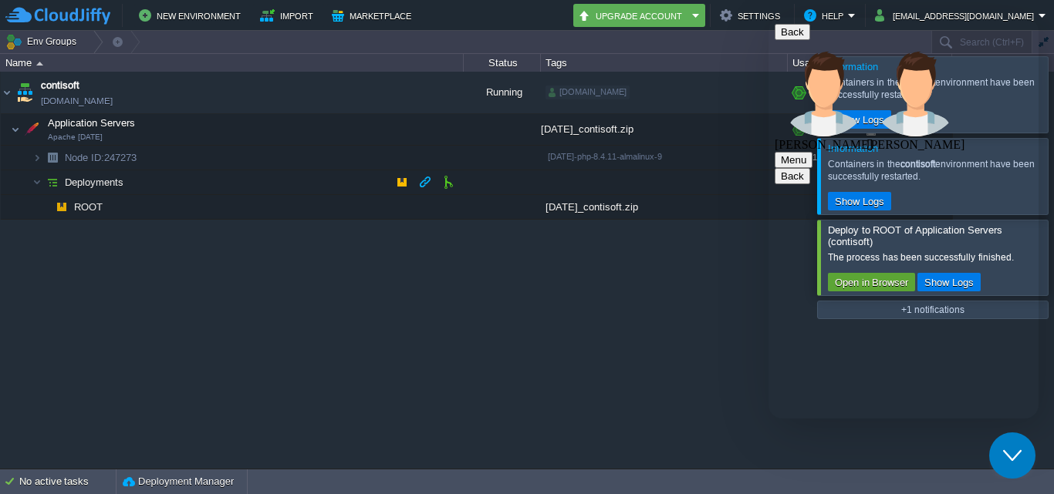
scroll to position [3808, 0]
type textarea "h"
type textarea "yes i will restart"
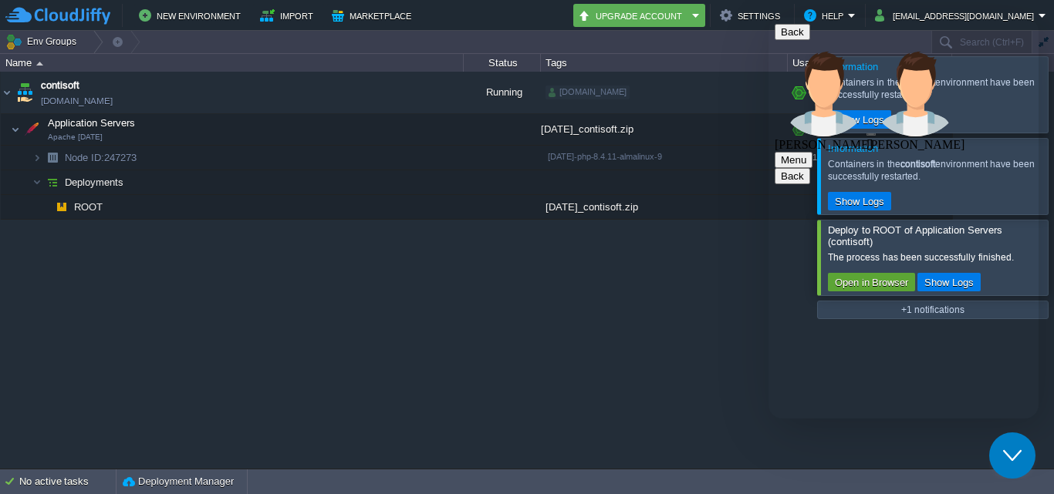
type textarea "its done"
type textarea "ok sir"
click at [333, 96] on button "button" at bounding box center [333, 93] width 14 height 14
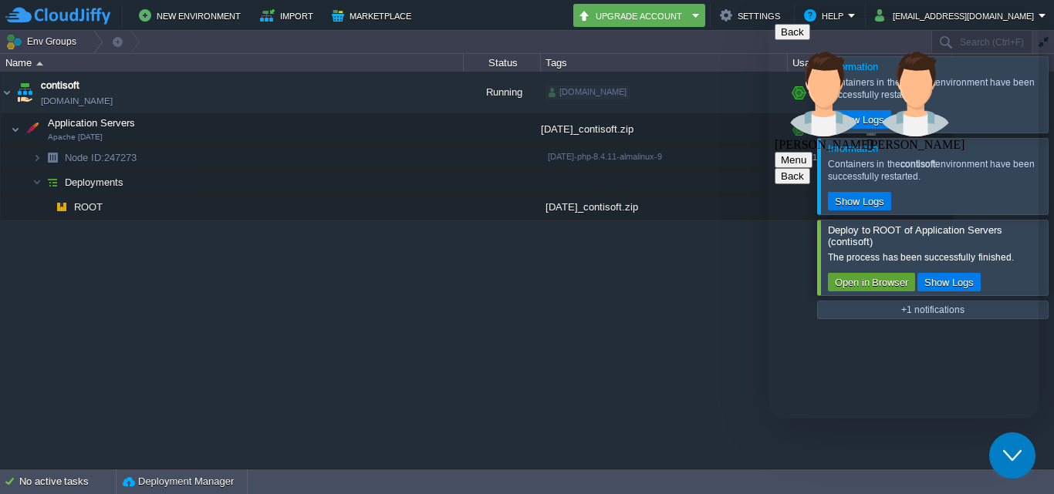
click at [361, 322] on div "contisoft [DOMAIN_NAME] Running [DOMAIN_NAME] + Add to Env Group RAM 13% CPU 1%…" at bounding box center [527, 270] width 1054 height 397
click at [325, 91] on td at bounding box center [332, 92] width 23 height 23
copy div "I checked logs and did not generate any logs regarding refresh issue. As I can …"
drag, startPoint x: 828, startPoint y: 112, endPoint x: 1460, endPoint y: 231, distance: 642.9
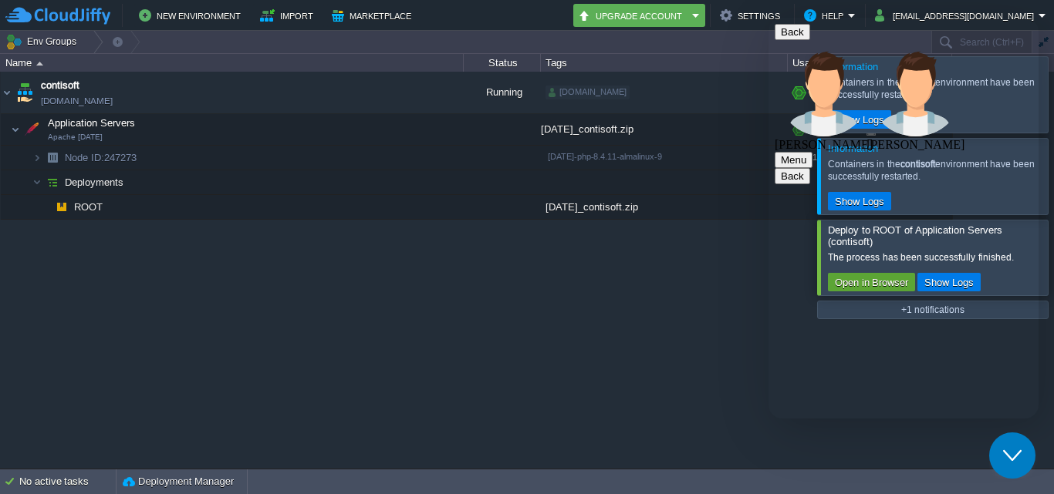
click at [297, 135] on button "button" at bounding box center [302, 130] width 14 height 14
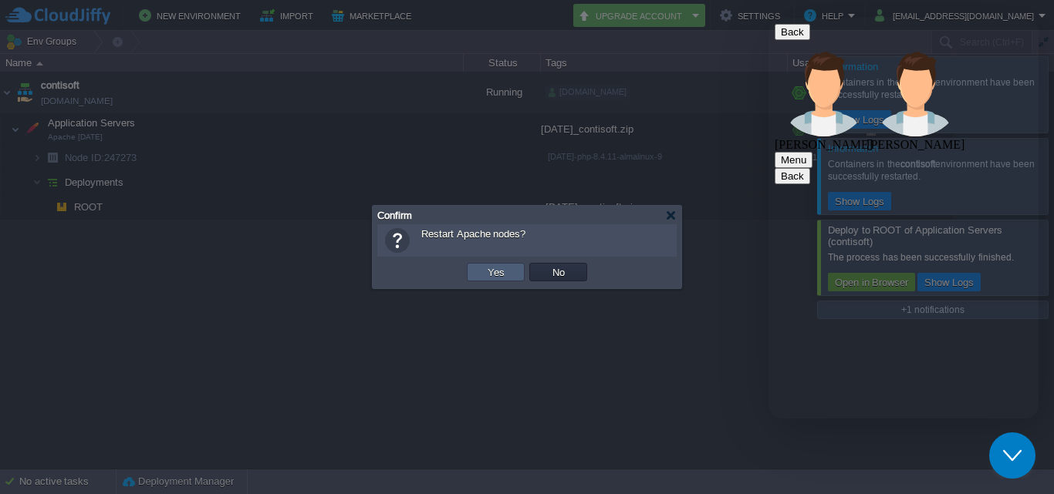
click at [484, 268] on button "Yes" at bounding box center [496, 272] width 26 height 14
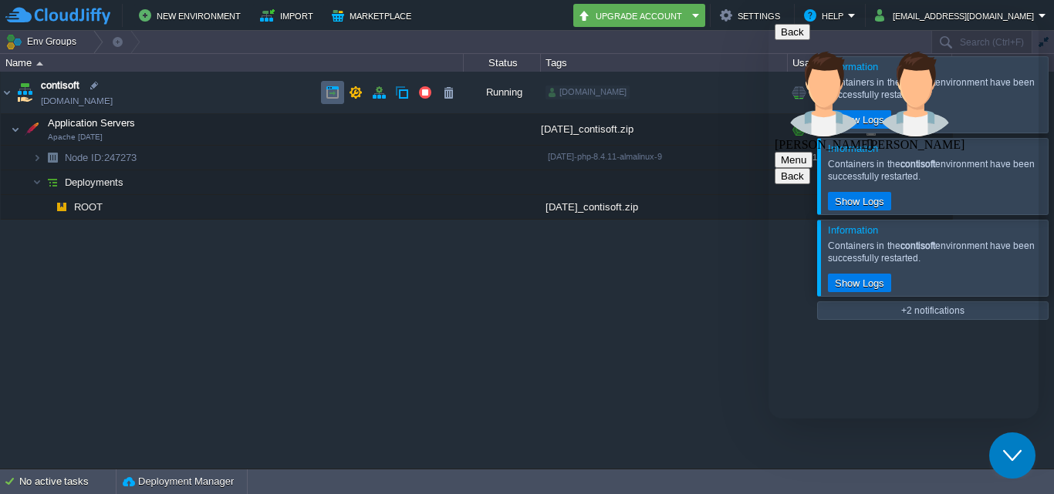
click at [335, 87] on button "button" at bounding box center [333, 93] width 14 height 14
click at [335, 101] on td at bounding box center [332, 92] width 23 height 23
click at [325, 90] on td at bounding box center [332, 92] width 23 height 23
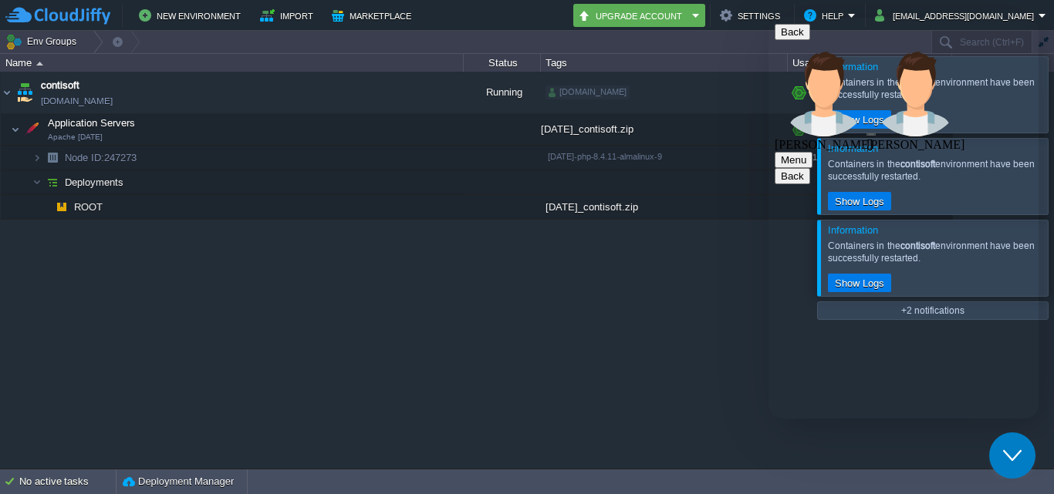
type textarea "but it can refresh perfectly in local server"
type textarea "ok"
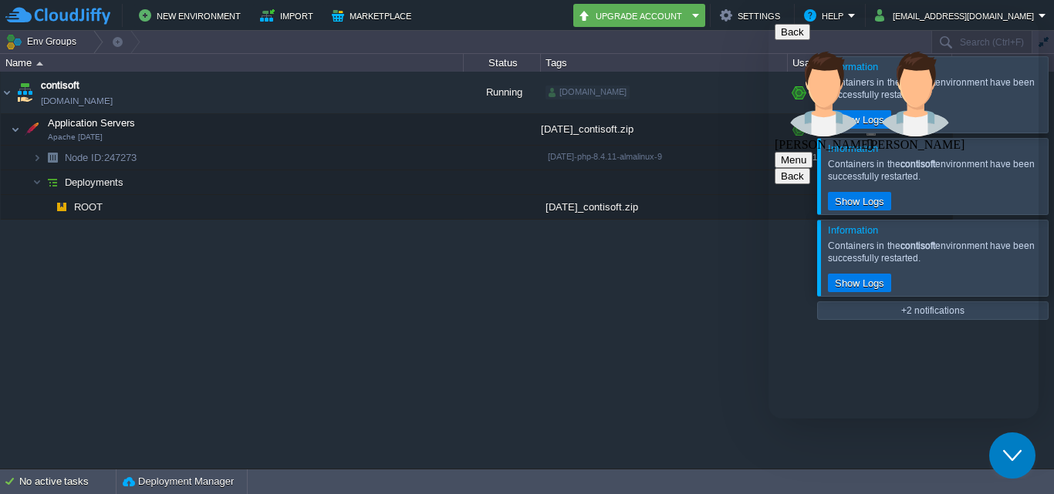
click at [1014, 464] on icon "Close Chat This icon closes the chat window." at bounding box center [1012, 456] width 19 height 19
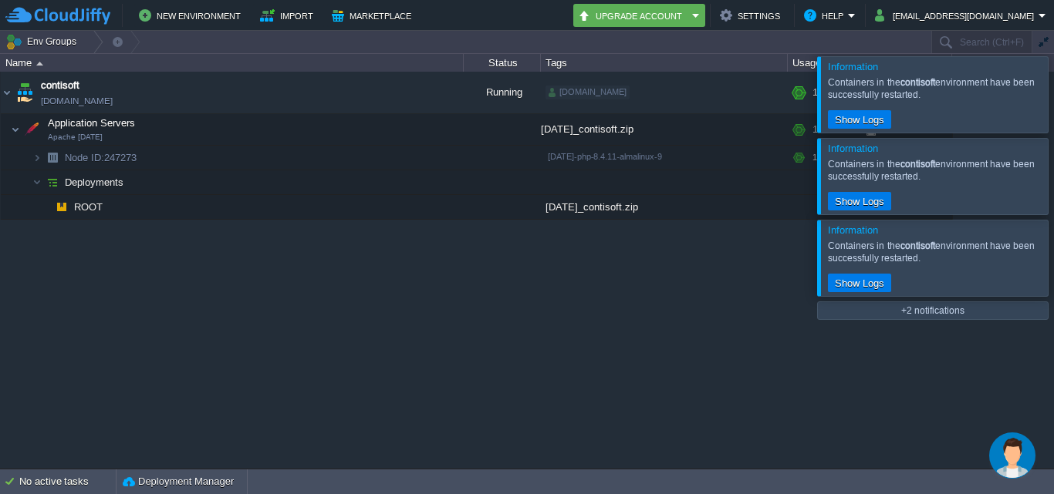
click at [1053, 110] on div at bounding box center [1072, 94] width 0 height 76
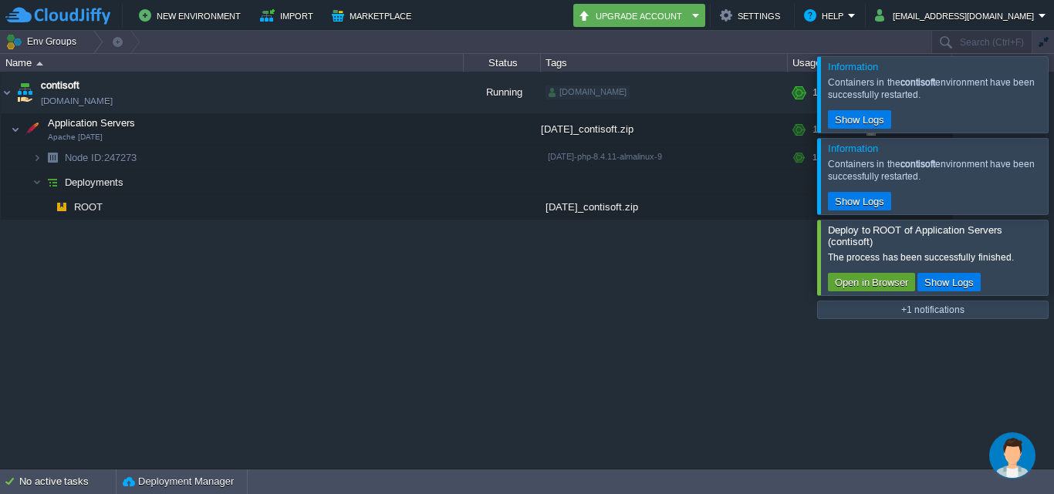
click at [1053, 110] on div at bounding box center [1072, 94] width 0 height 76
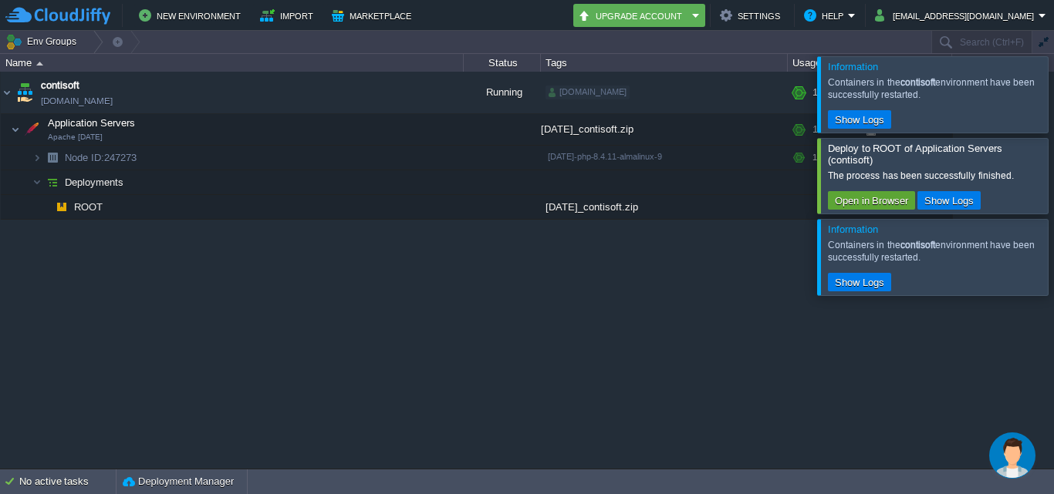
click at [1053, 110] on div at bounding box center [1072, 94] width 0 height 76
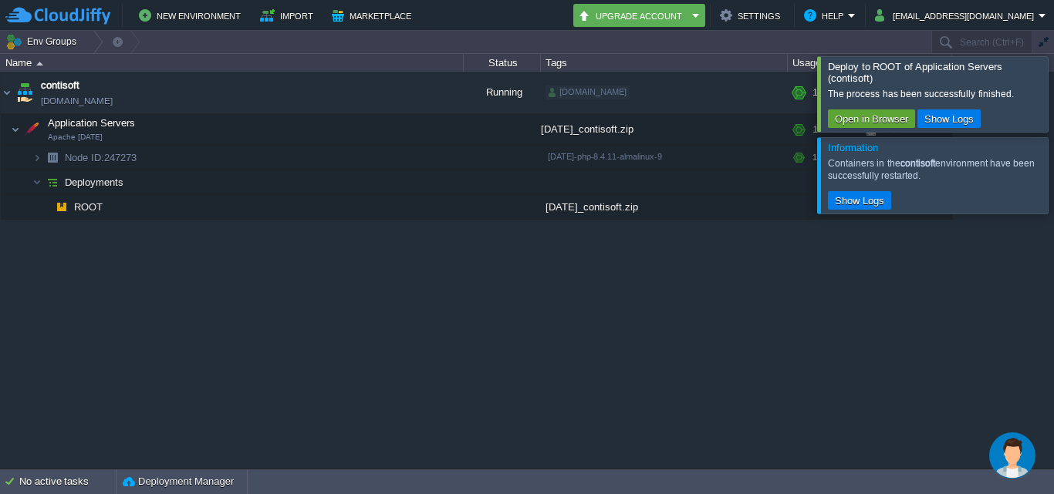
click at [1053, 110] on div at bounding box center [1072, 93] width 0 height 75
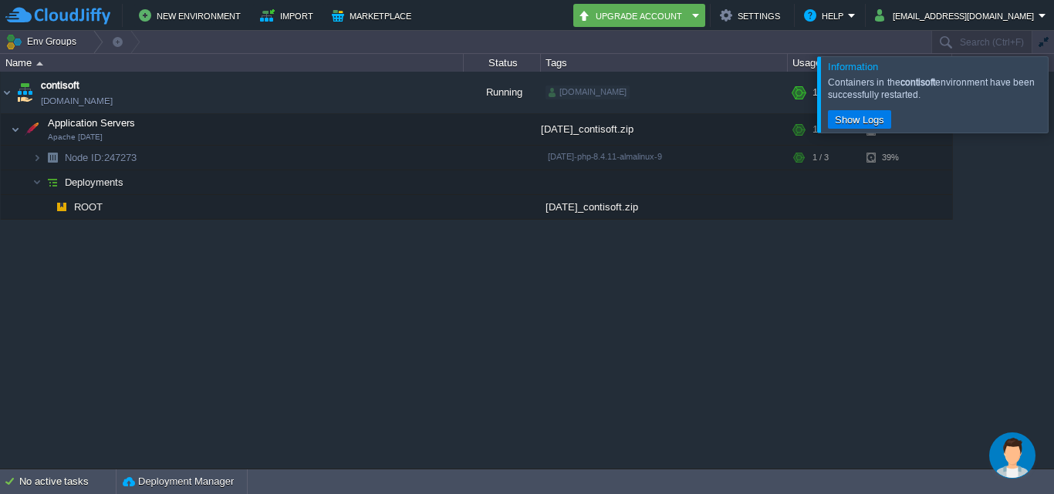
click at [1053, 110] on div at bounding box center [1072, 94] width 0 height 76
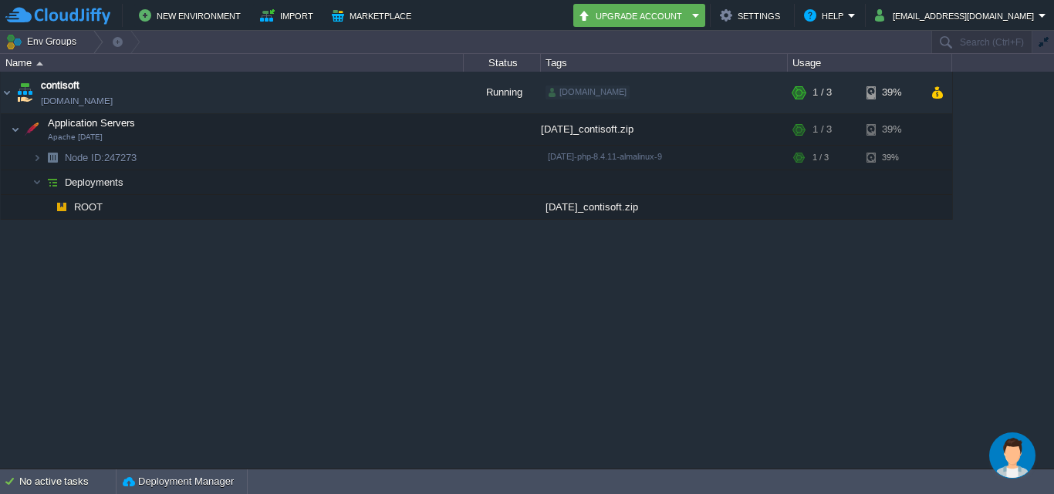
click at [1004, 451] on img "Chat widget" at bounding box center [1012, 456] width 46 height 46
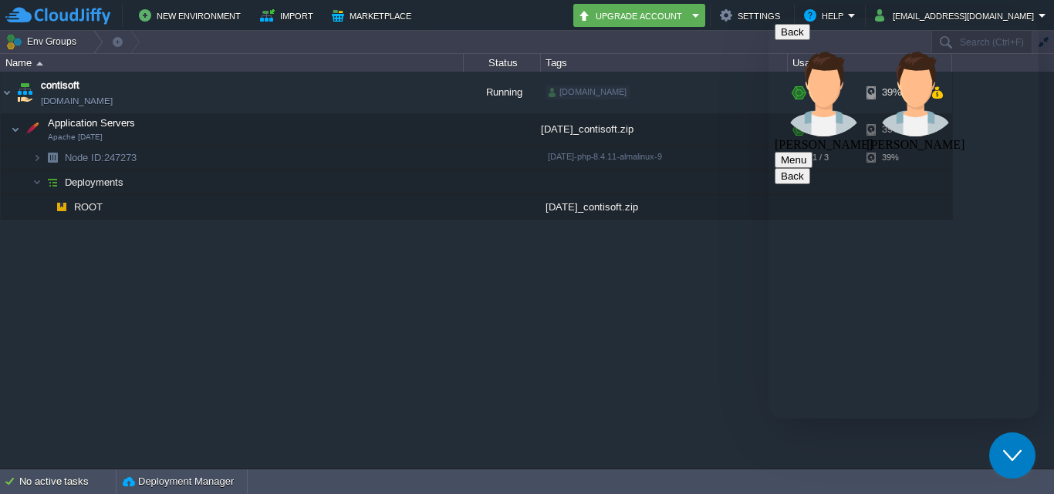
scroll to position [4484, 0]
click at [336, 93] on button "button" at bounding box center [333, 93] width 14 height 14
click at [329, 93] on button "button" at bounding box center [333, 93] width 14 height 14
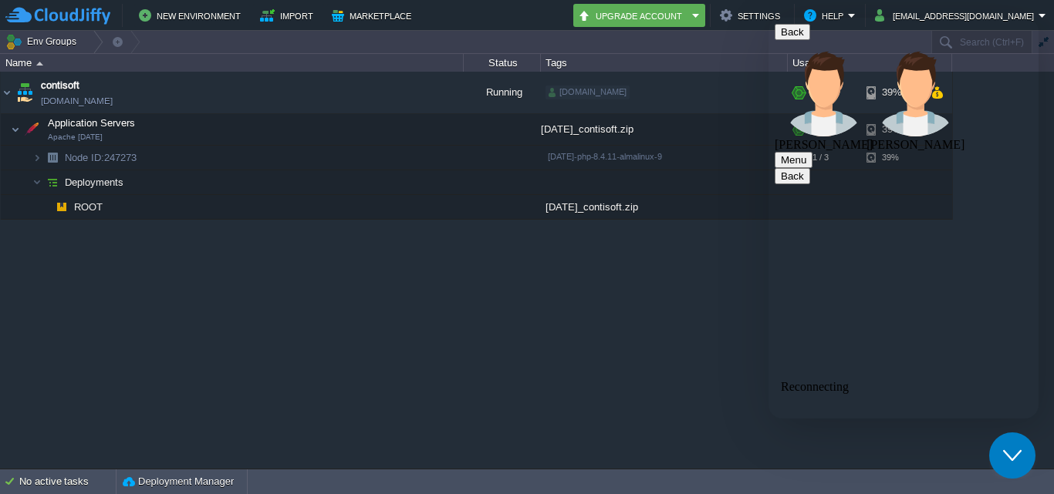
click at [847, 389] on p "Reconnecting" at bounding box center [903, 387] width 245 height 14
type textarea "9284883767"
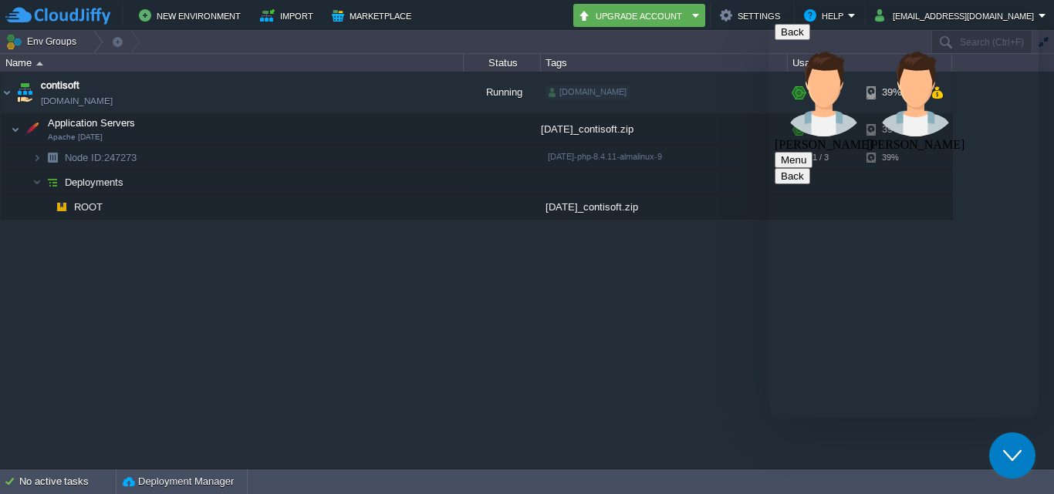
type textarea "no thanks"
click at [575, 295] on div "contisoft [DOMAIN_NAME] Running [DOMAIN_NAME] + Add to Env Group RAM 14% CPU 0%…" at bounding box center [527, 270] width 1054 height 397
click at [1011, 448] on icon "Close Chat This icon closes the chat window." at bounding box center [1012, 456] width 19 height 19
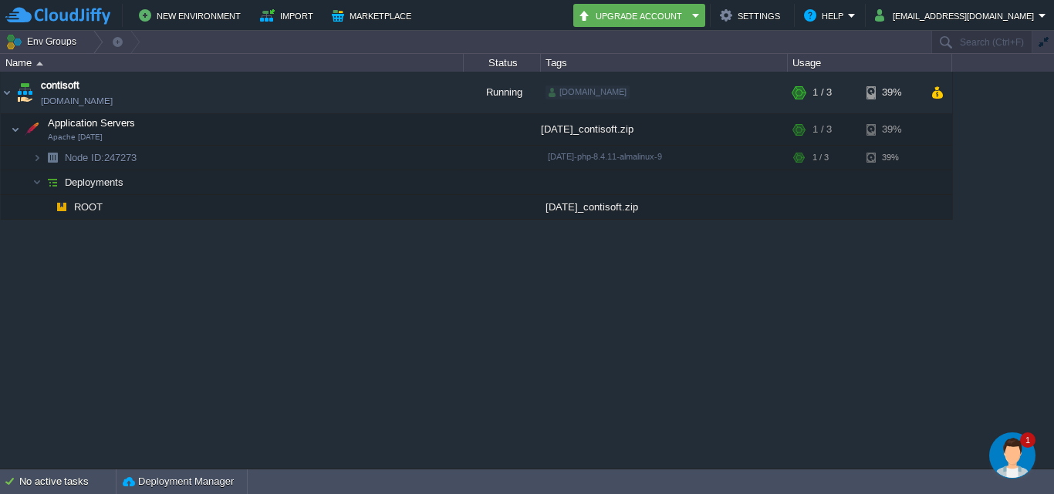
click at [1011, 448] on img "Chat widget" at bounding box center [1012, 456] width 46 height 46
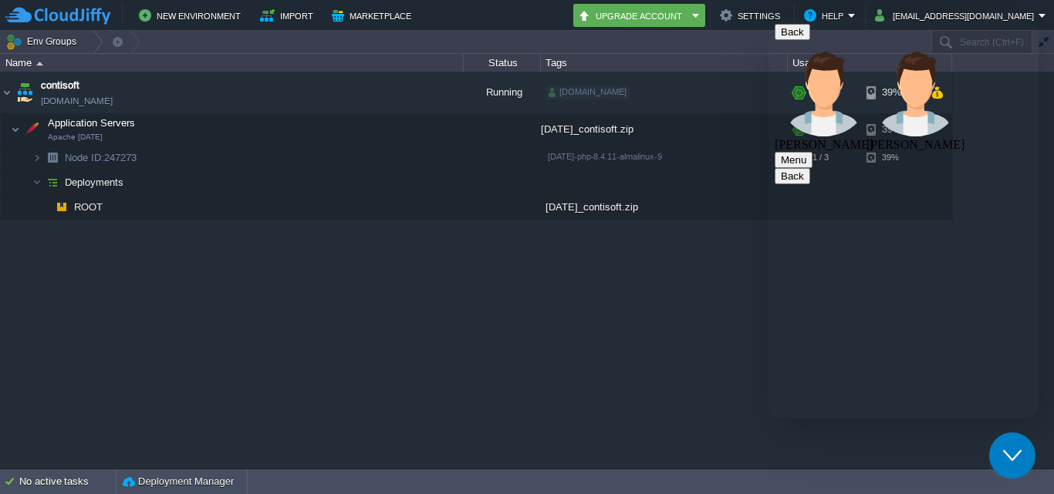
click at [1011, 448] on icon "Close Chat This icon closes the chat window." at bounding box center [1012, 456] width 19 height 19
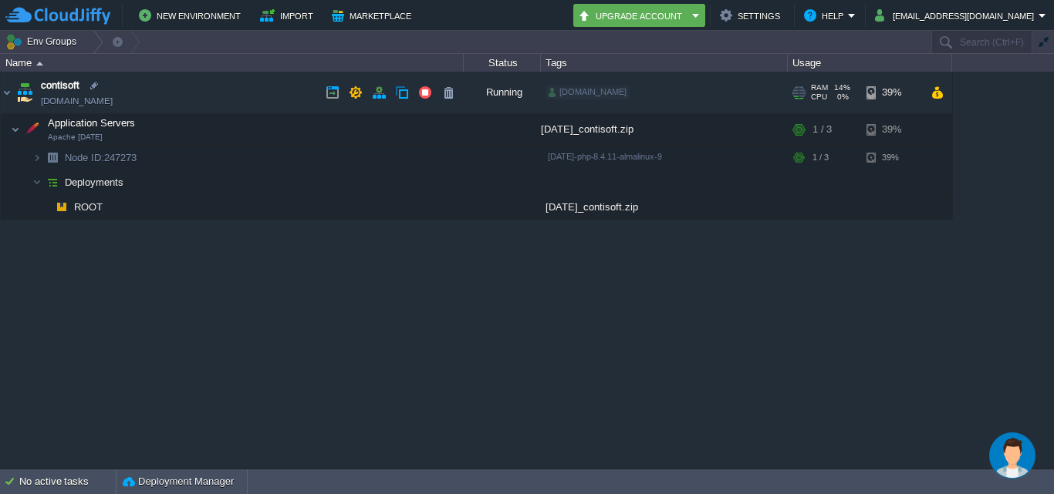
drag, startPoint x: 303, startPoint y: 91, endPoint x: 292, endPoint y: 113, distance: 24.5
drag, startPoint x: 292, startPoint y: 113, endPoint x: 511, endPoint y: 304, distance: 291.4
click at [479, 292] on div "contisoft [DOMAIN_NAME] Running [DOMAIN_NAME] + Add to Env Group RAM 14% CPU 0%…" at bounding box center [527, 270] width 1054 height 397
click at [325, 92] on td at bounding box center [332, 92] width 23 height 23
click at [329, 95] on button "button" at bounding box center [333, 93] width 14 height 14
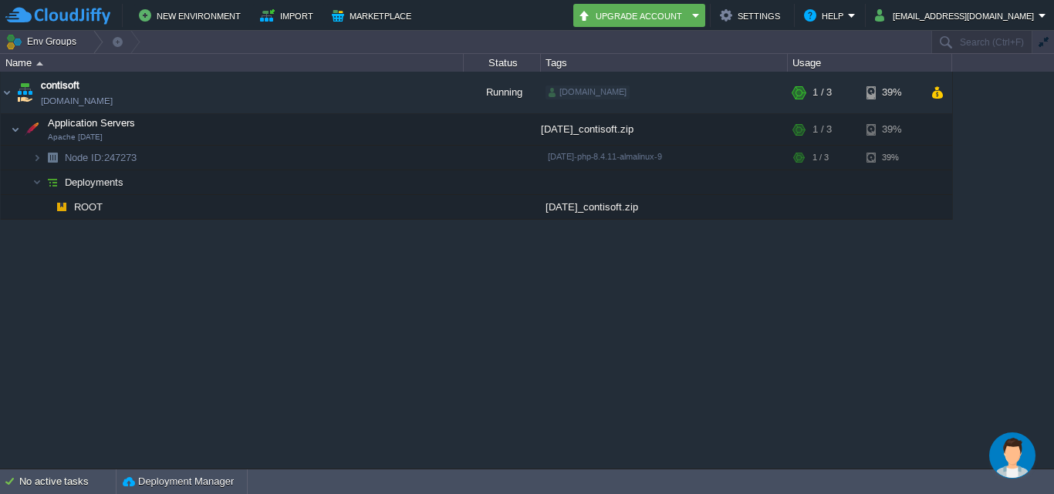
click at [400, 294] on div "contisoft [DOMAIN_NAME] Running [DOMAIN_NAME] + Add to Env Group RAM 14% CPU 0%…" at bounding box center [527, 270] width 1054 height 397
